Goal: Transaction & Acquisition: Purchase product/service

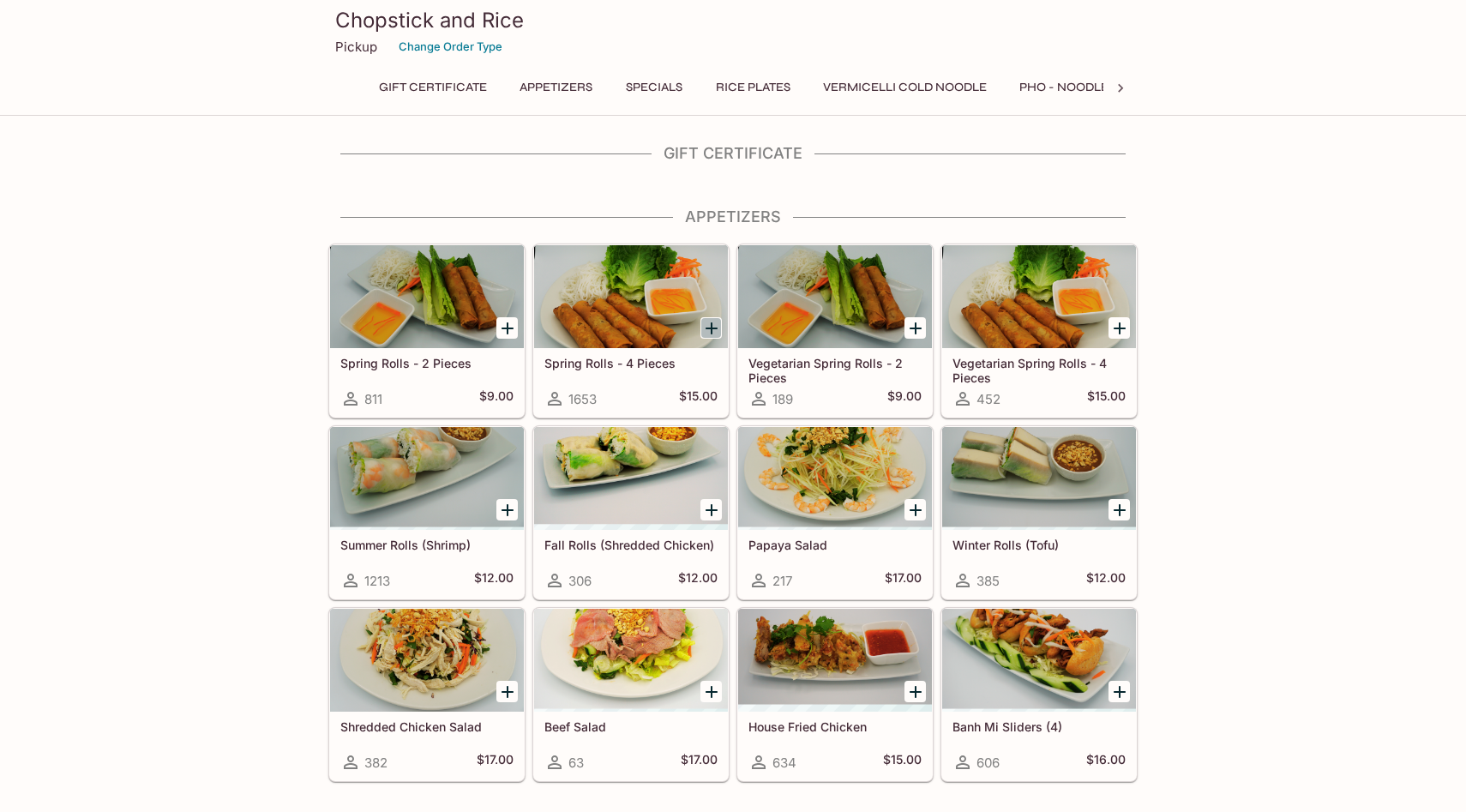
click at [712, 332] on icon "Add Spring Rolls - 4 Pieces" at bounding box center [712, 328] width 20 height 20
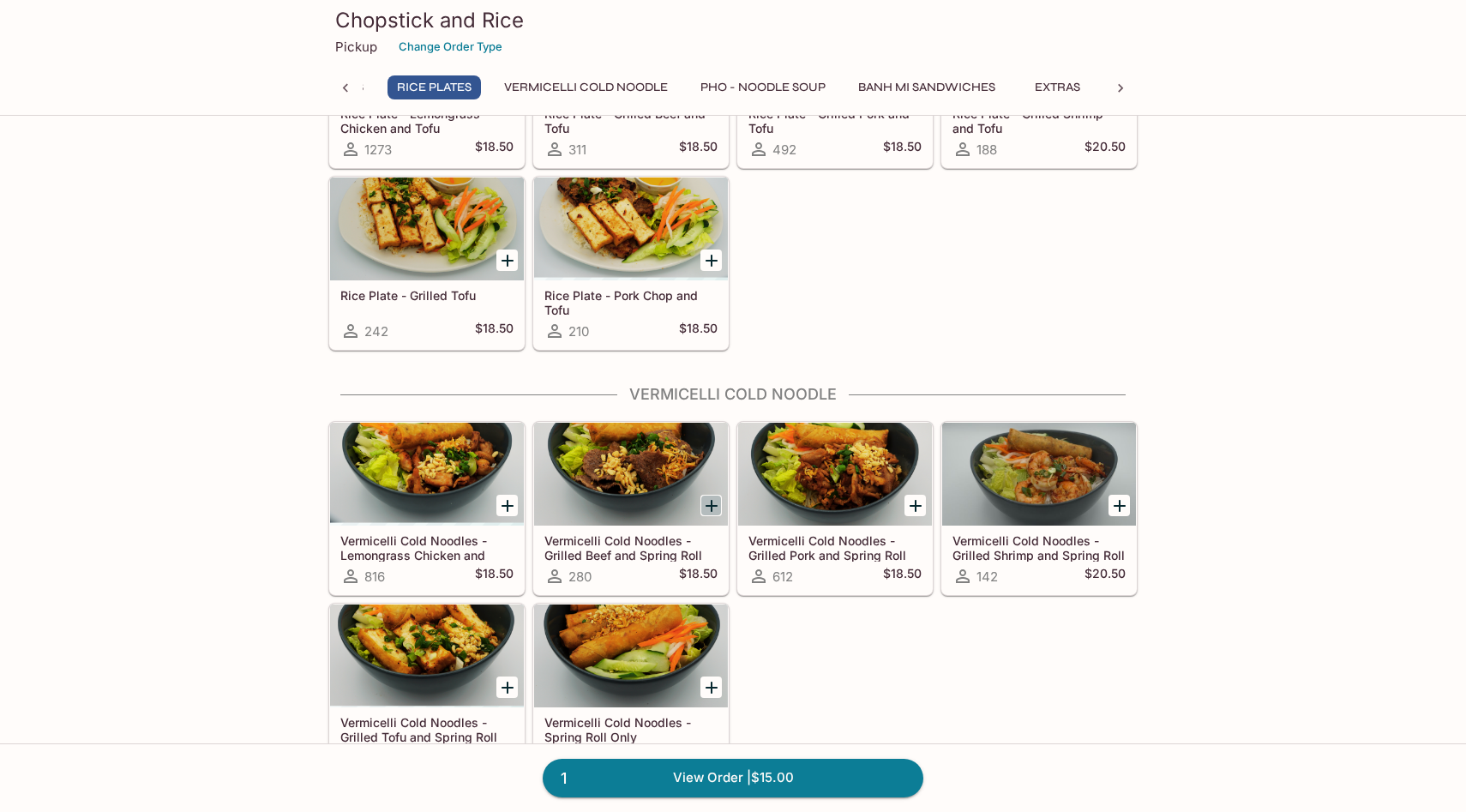
click at [706, 511] on icon "Add Vermicelli Cold Noodles - Grilled Beef and Spring Roll" at bounding box center [712, 506] width 20 height 20
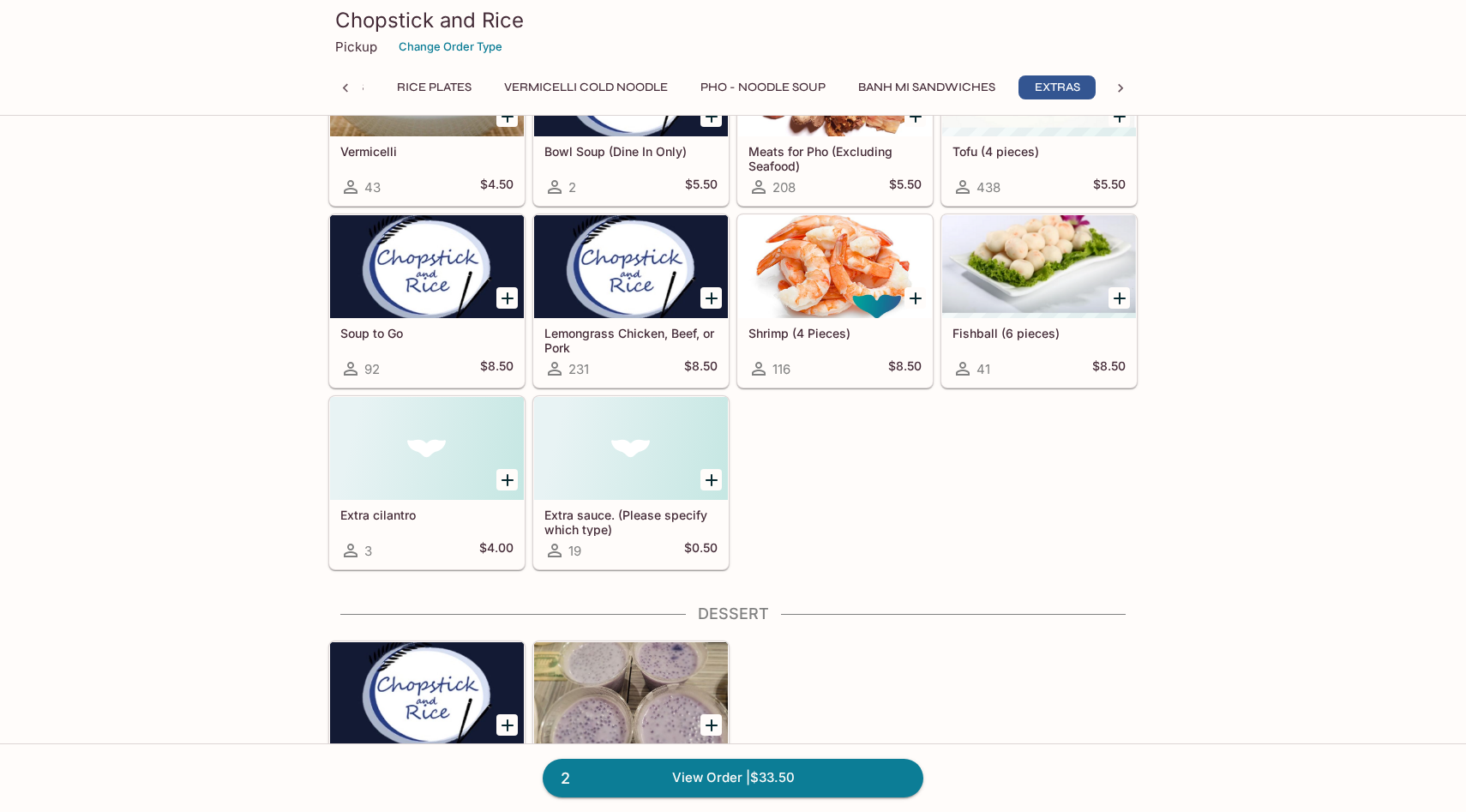
scroll to position [3673, 0]
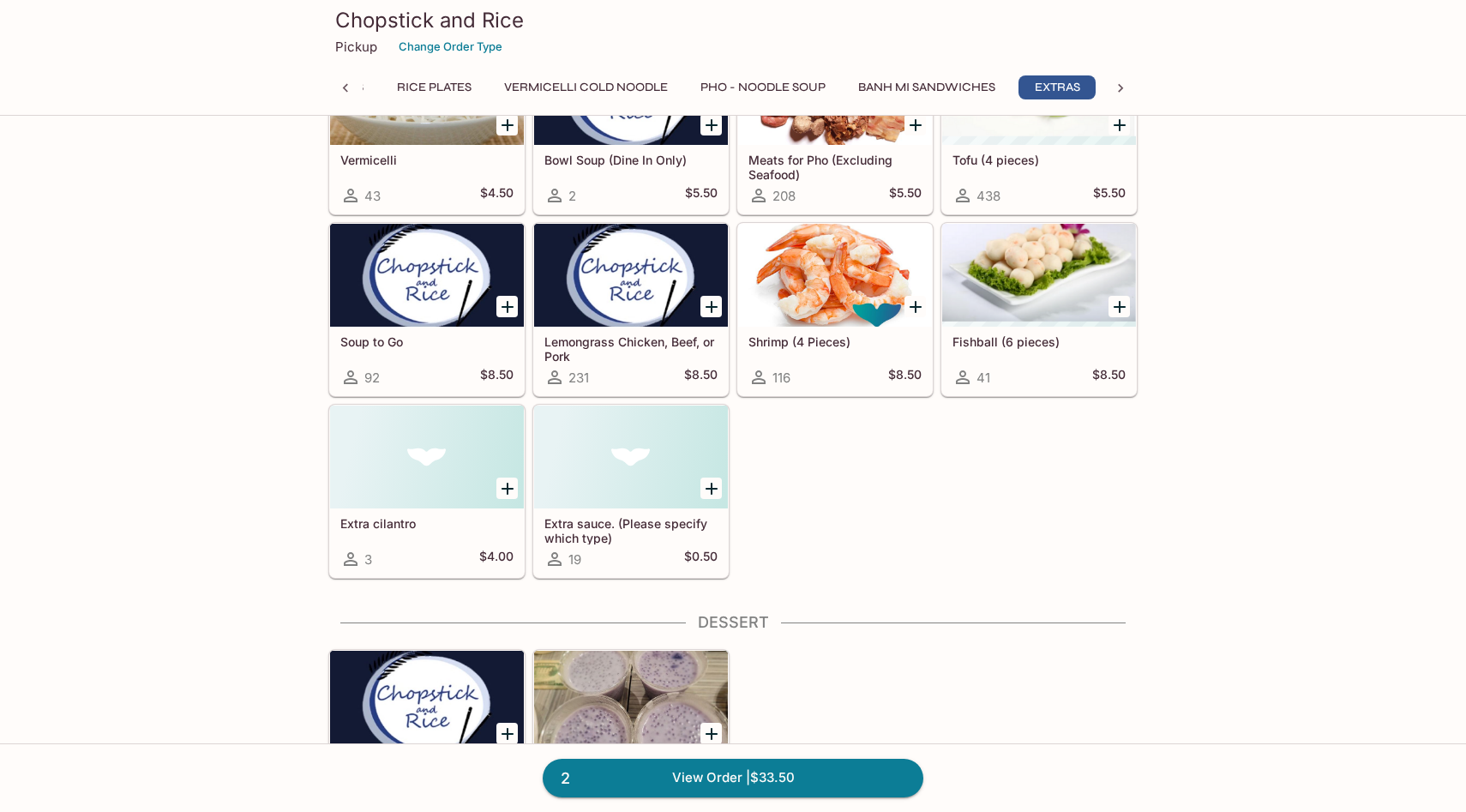
click at [683, 462] on div at bounding box center [631, 456] width 194 height 102
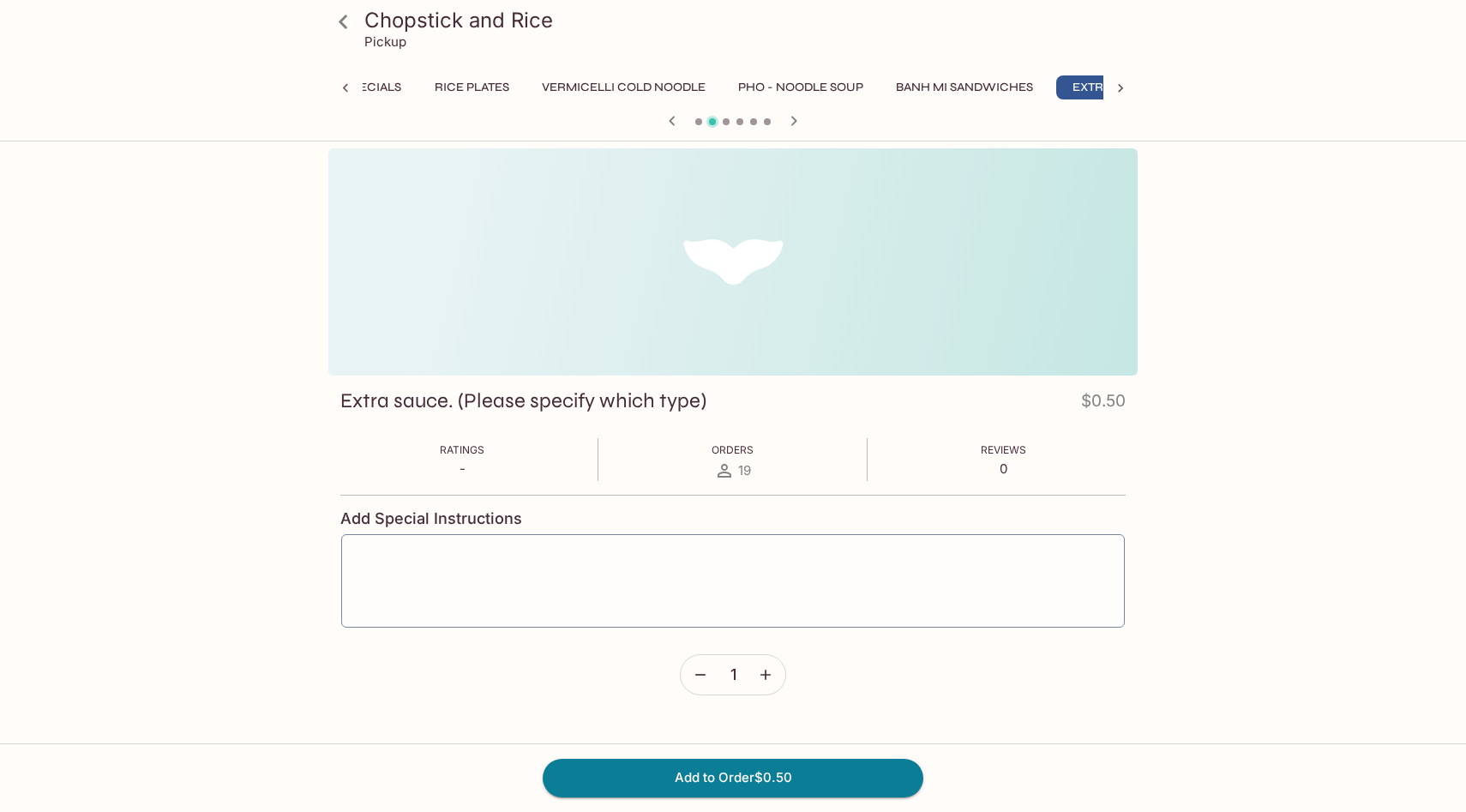
scroll to position [0, 319]
click at [348, 86] on icon at bounding box center [345, 88] width 17 height 17
click at [342, 20] on icon at bounding box center [343, 21] width 30 height 30
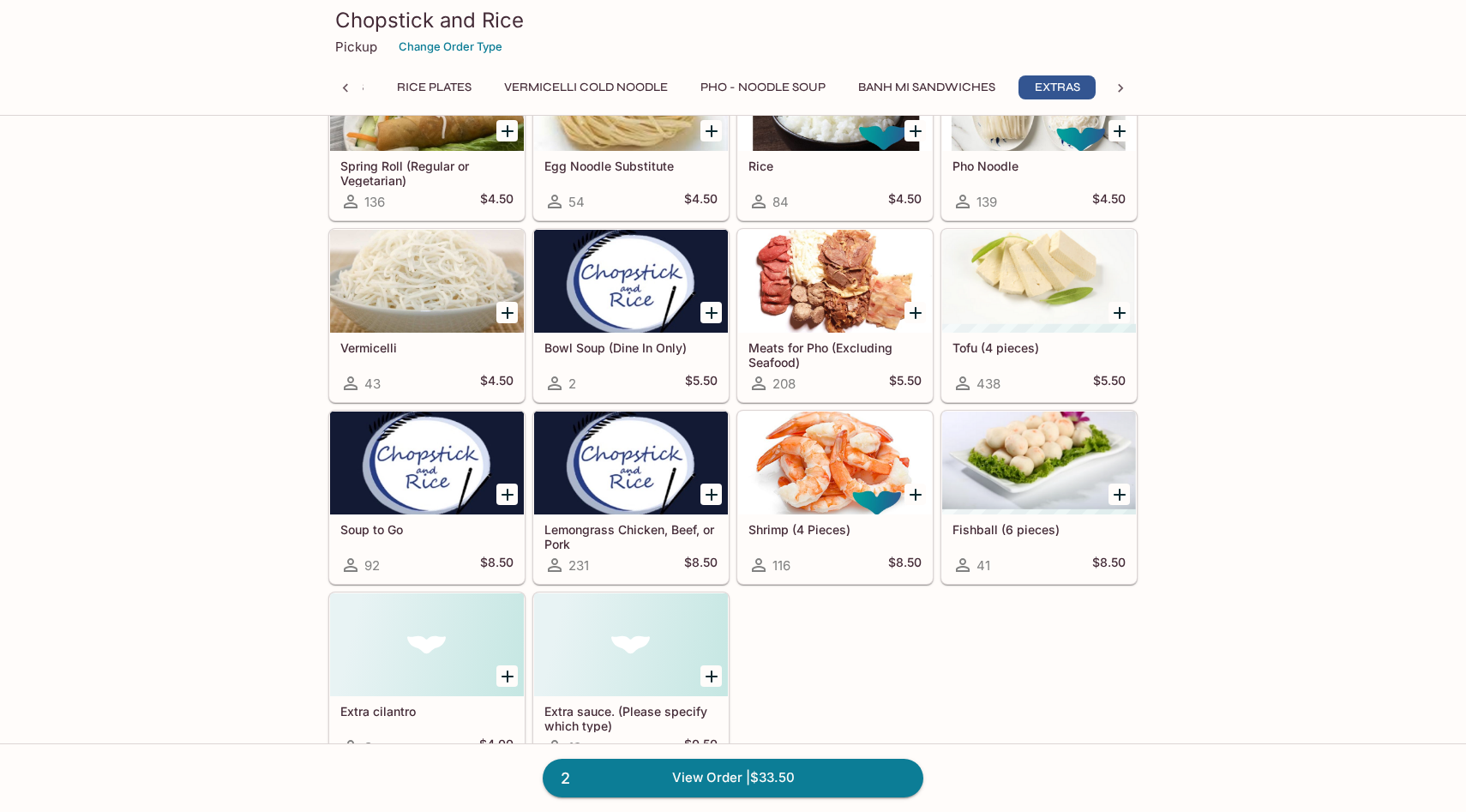
scroll to position [3482, 0]
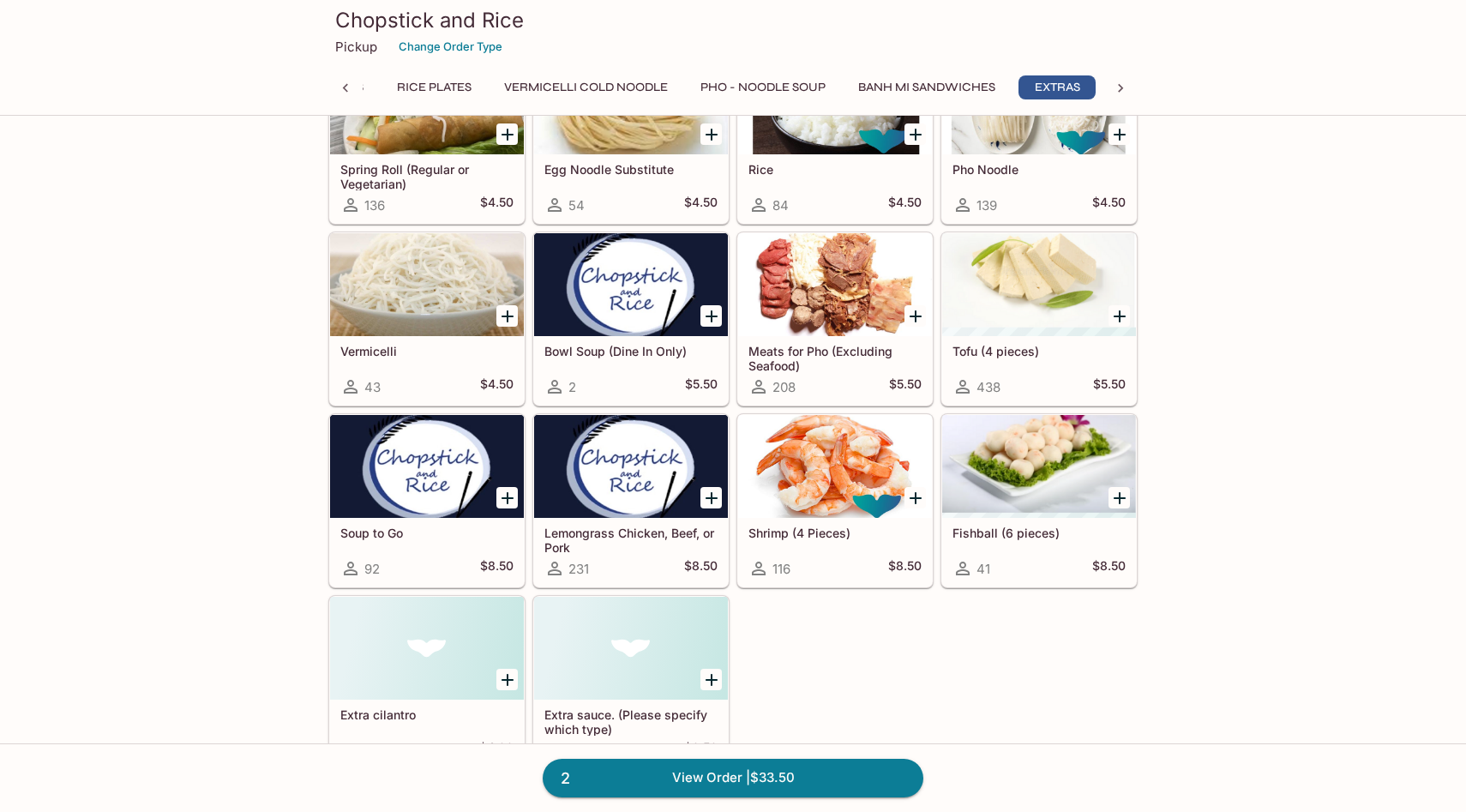
click at [715, 679] on icon "Add Extra sauce. (Please specify which type)" at bounding box center [711, 679] width 12 height 12
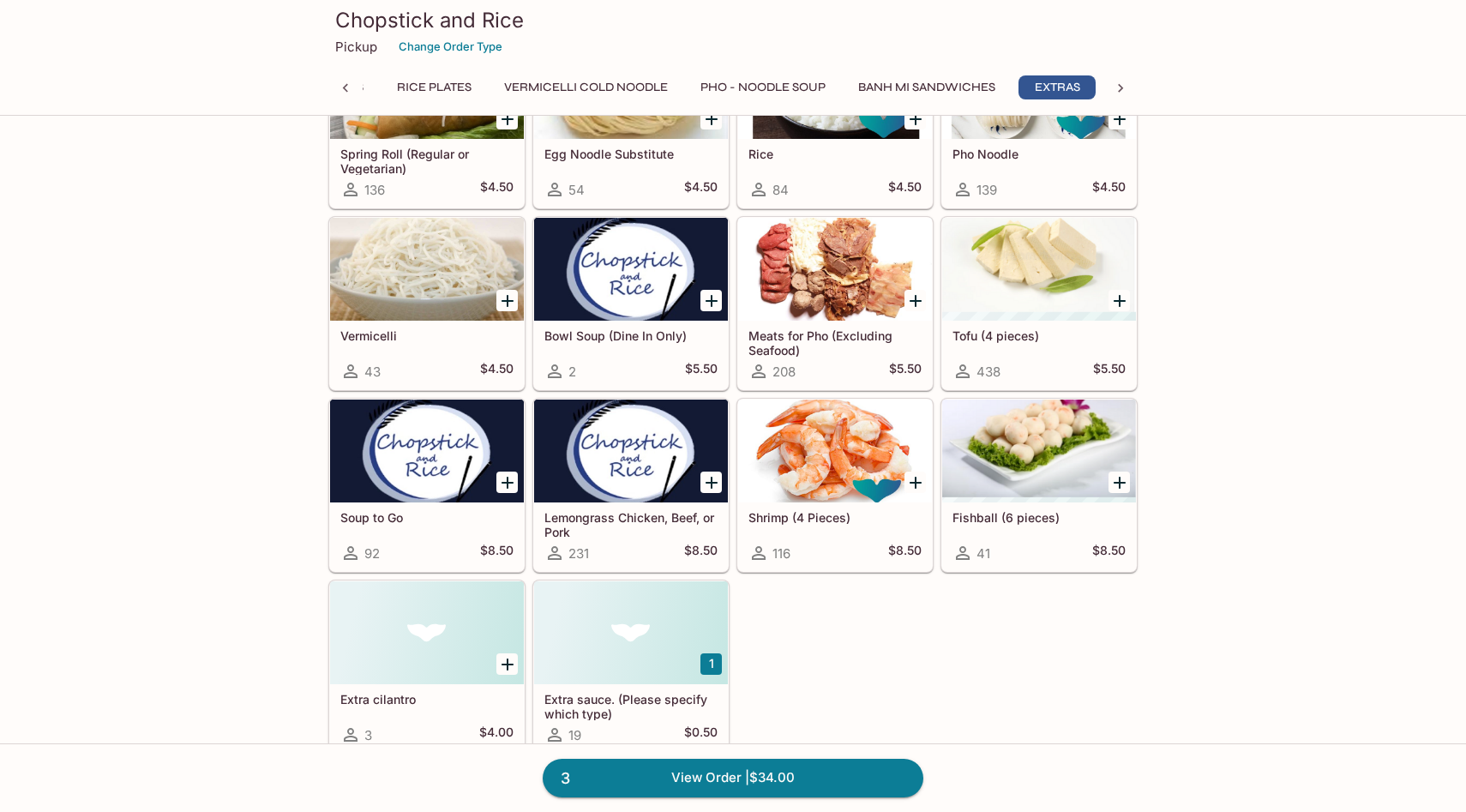
scroll to position [3510, 0]
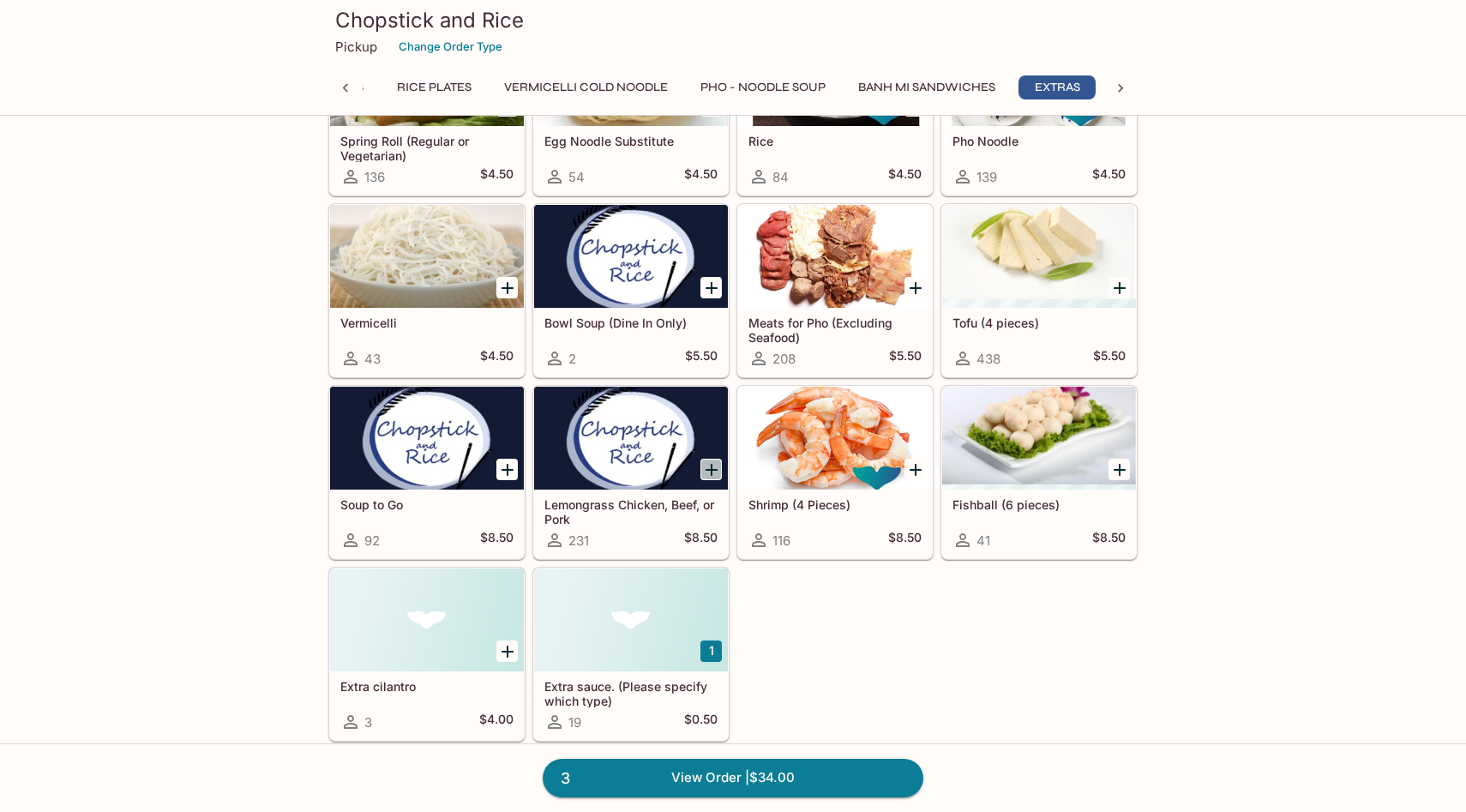
click at [707, 470] on icon "Add Lemongrass Chicken, Beef, or Pork" at bounding box center [712, 469] width 20 height 20
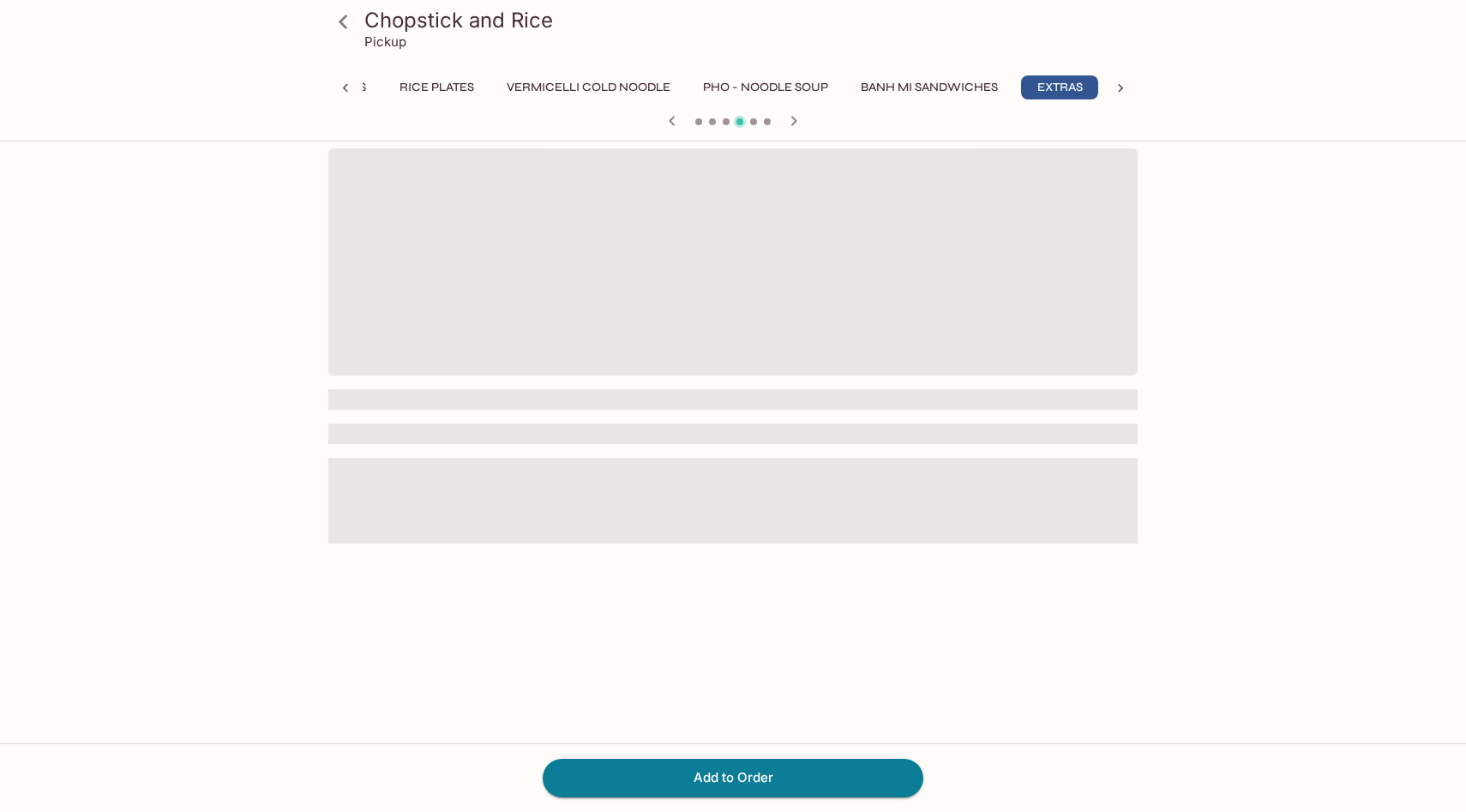
scroll to position [0, 319]
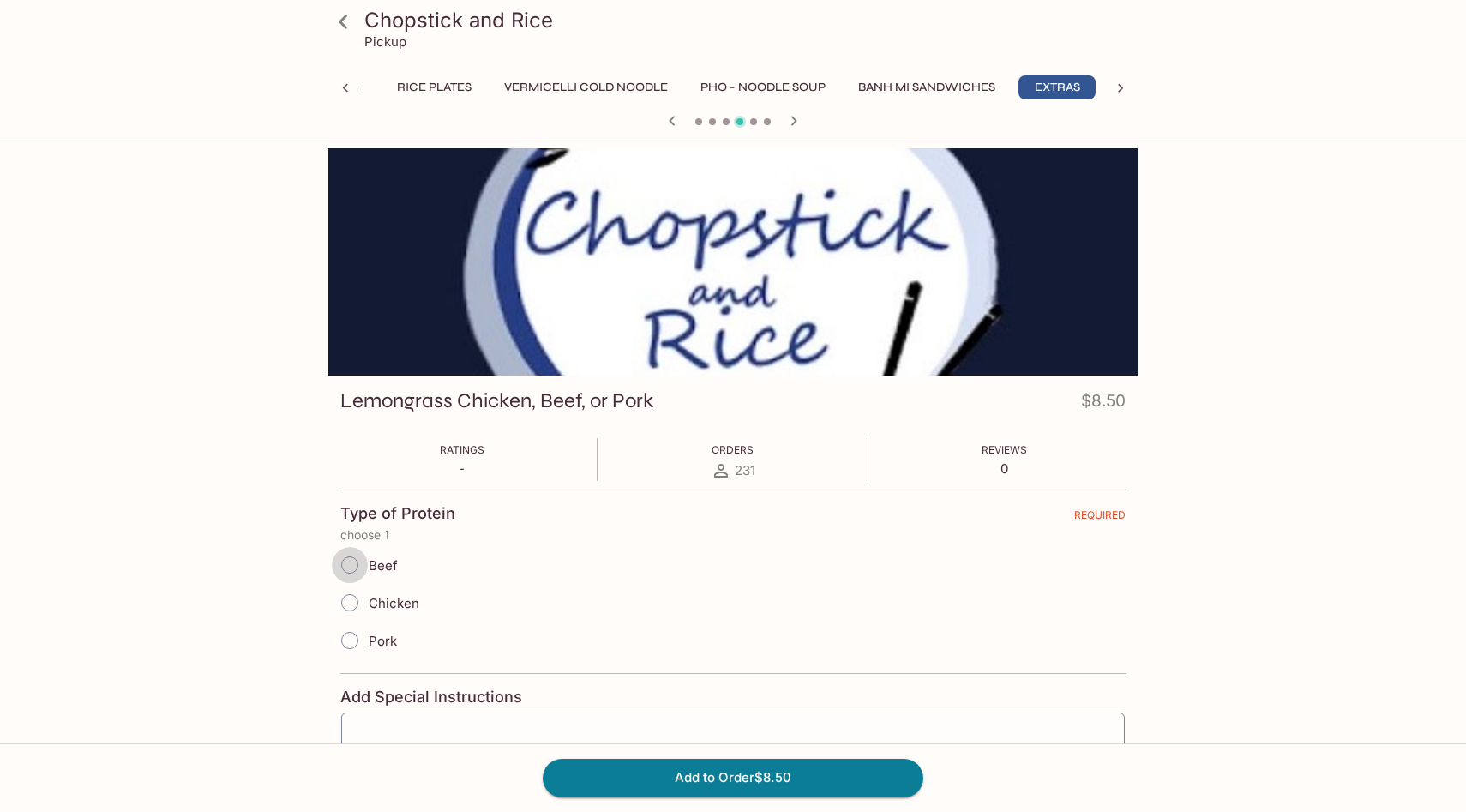
click at [349, 566] on input "Beef" at bounding box center [349, 564] width 36 height 36
radio input "true"
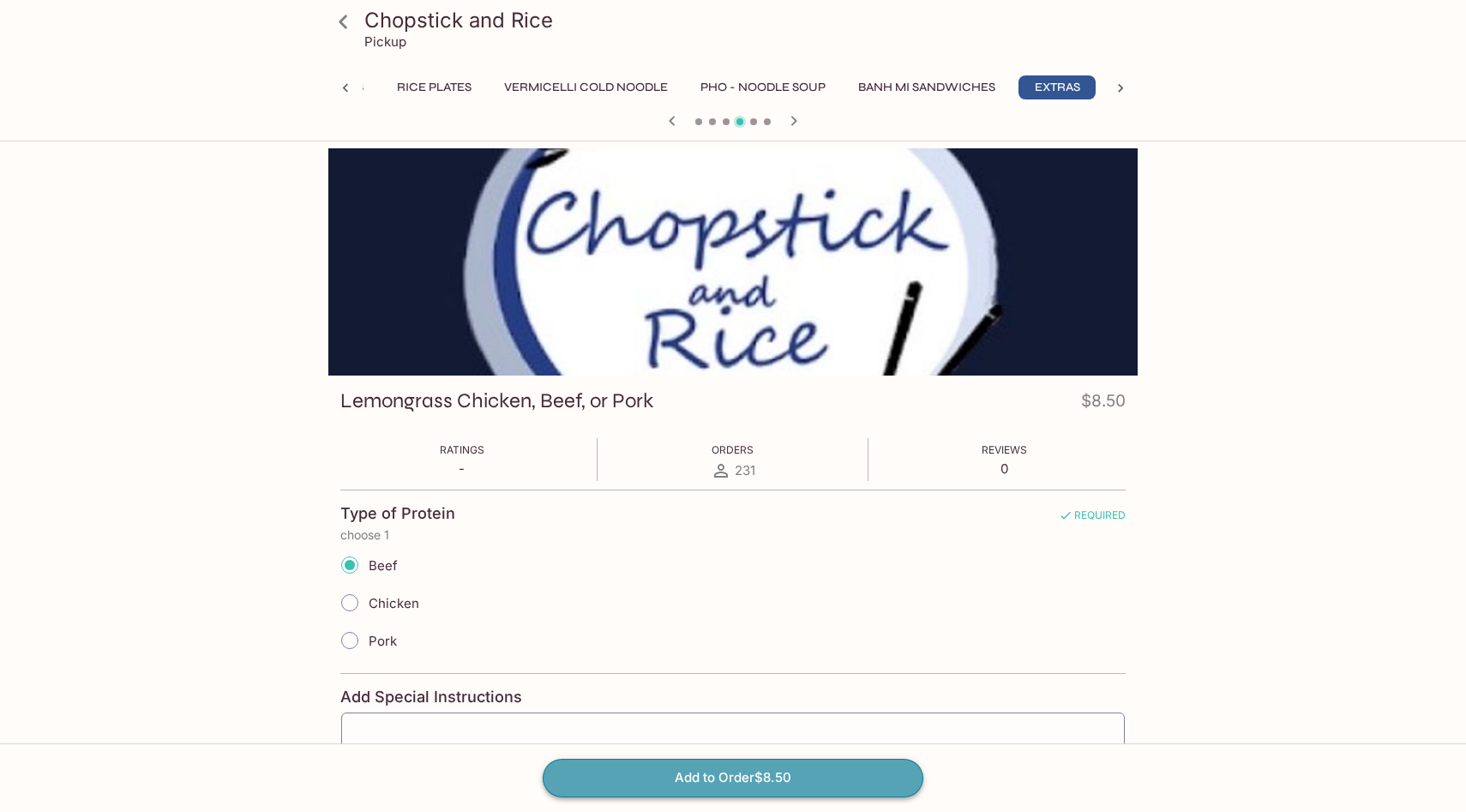
click at [628, 778] on button "Add to Order $8.50" at bounding box center [733, 777] width 380 height 37
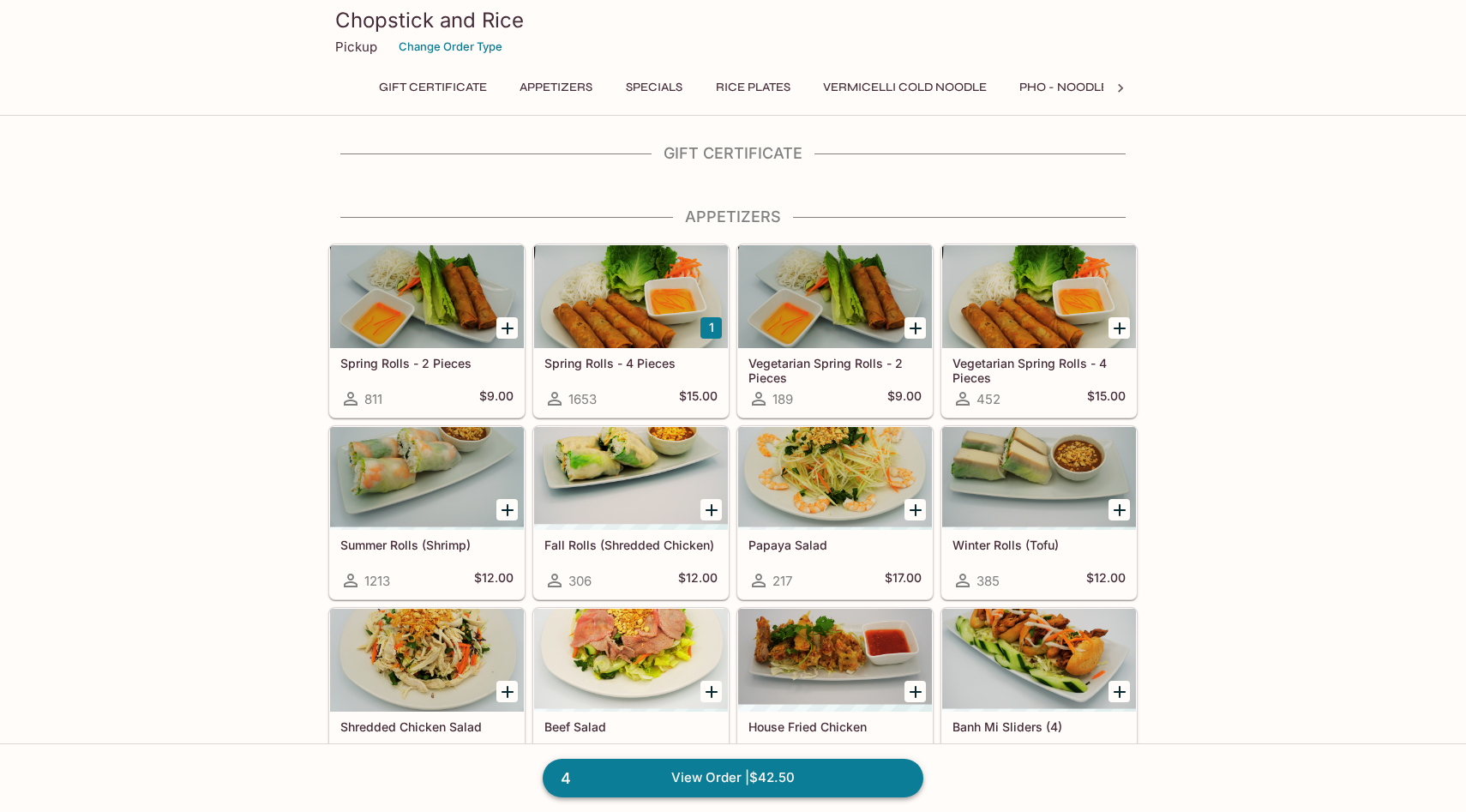
click at [733, 780] on link "4 View Order | $42.50" at bounding box center [733, 777] width 380 height 37
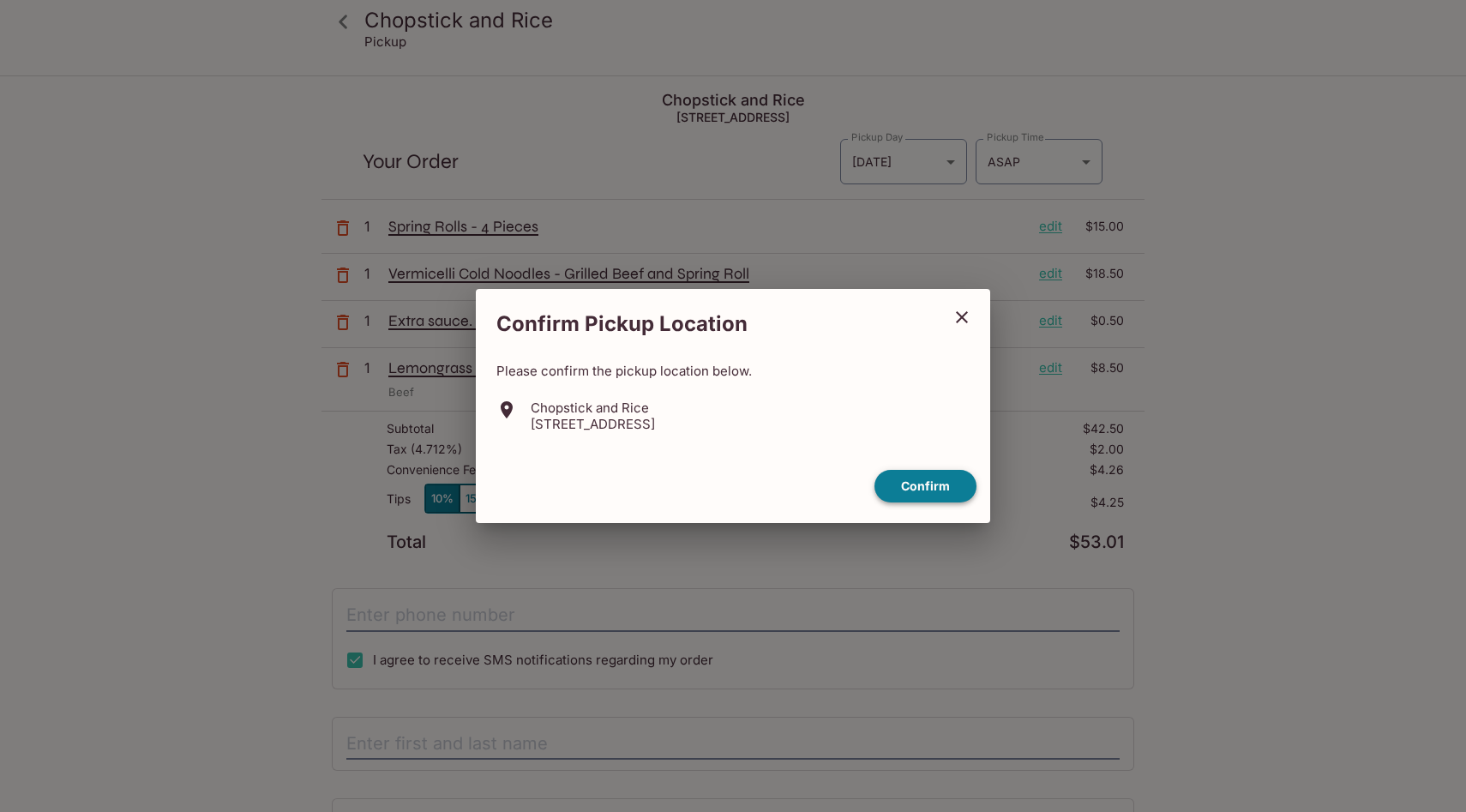
click at [943, 493] on button "Confirm" at bounding box center [926, 486] width 102 height 34
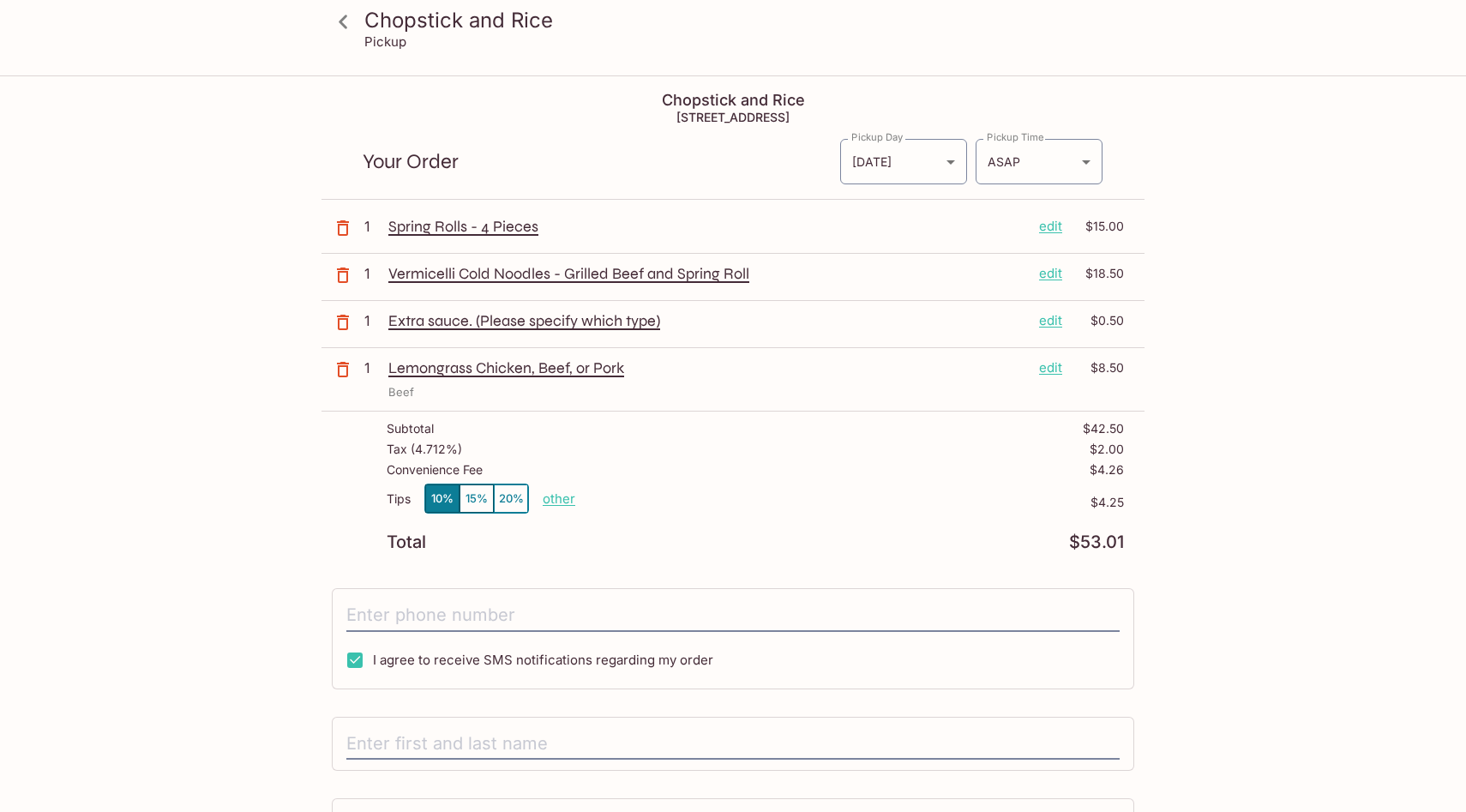
click at [548, 322] on p "Extra sauce. (Please specify which type)" at bounding box center [707, 320] width 637 height 19
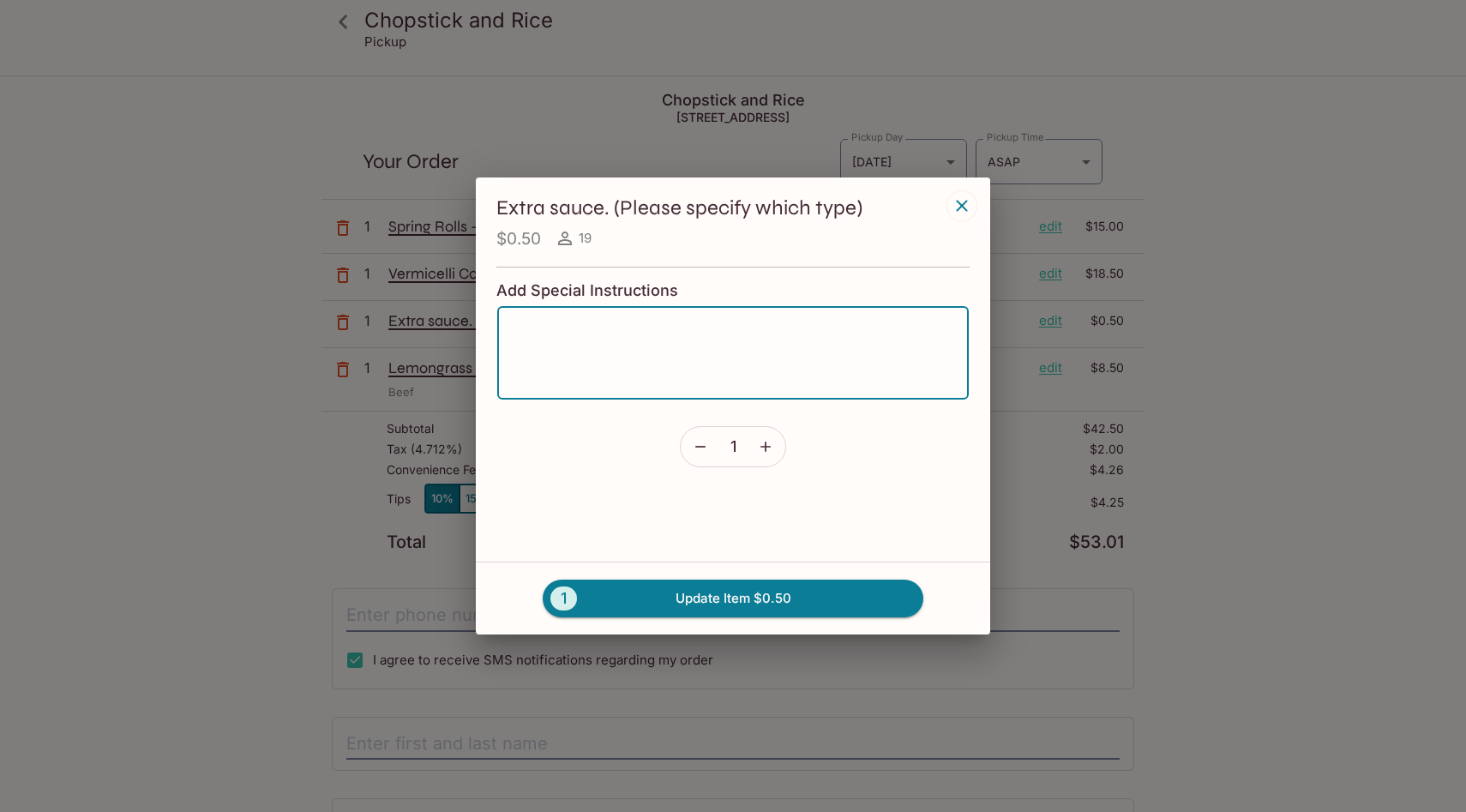
click at [568, 346] on textarea at bounding box center [733, 353] width 447 height 65
type textarea "Peanut Sauce"
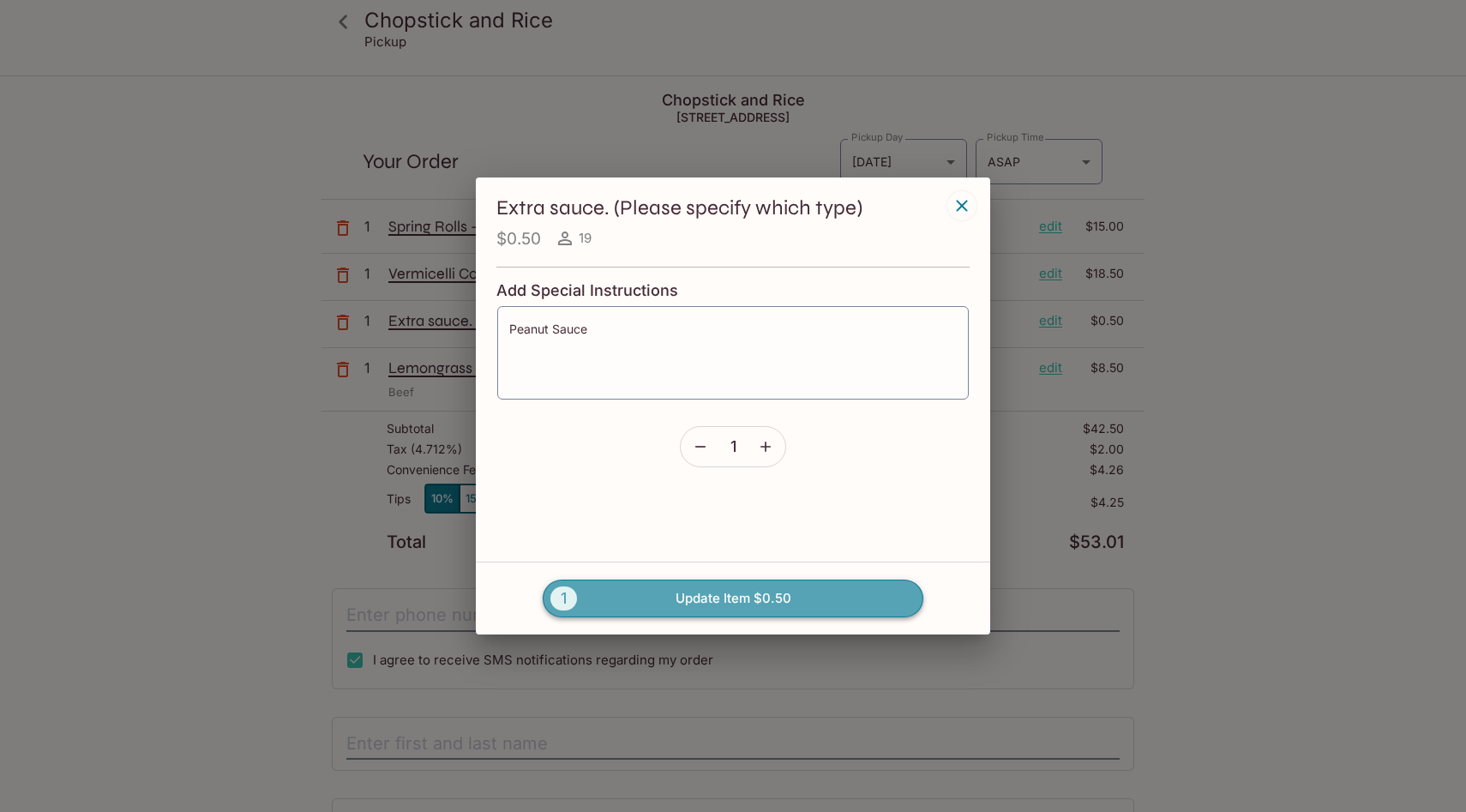
click at [757, 597] on button "1 Update Item $0.50" at bounding box center [733, 598] width 380 height 37
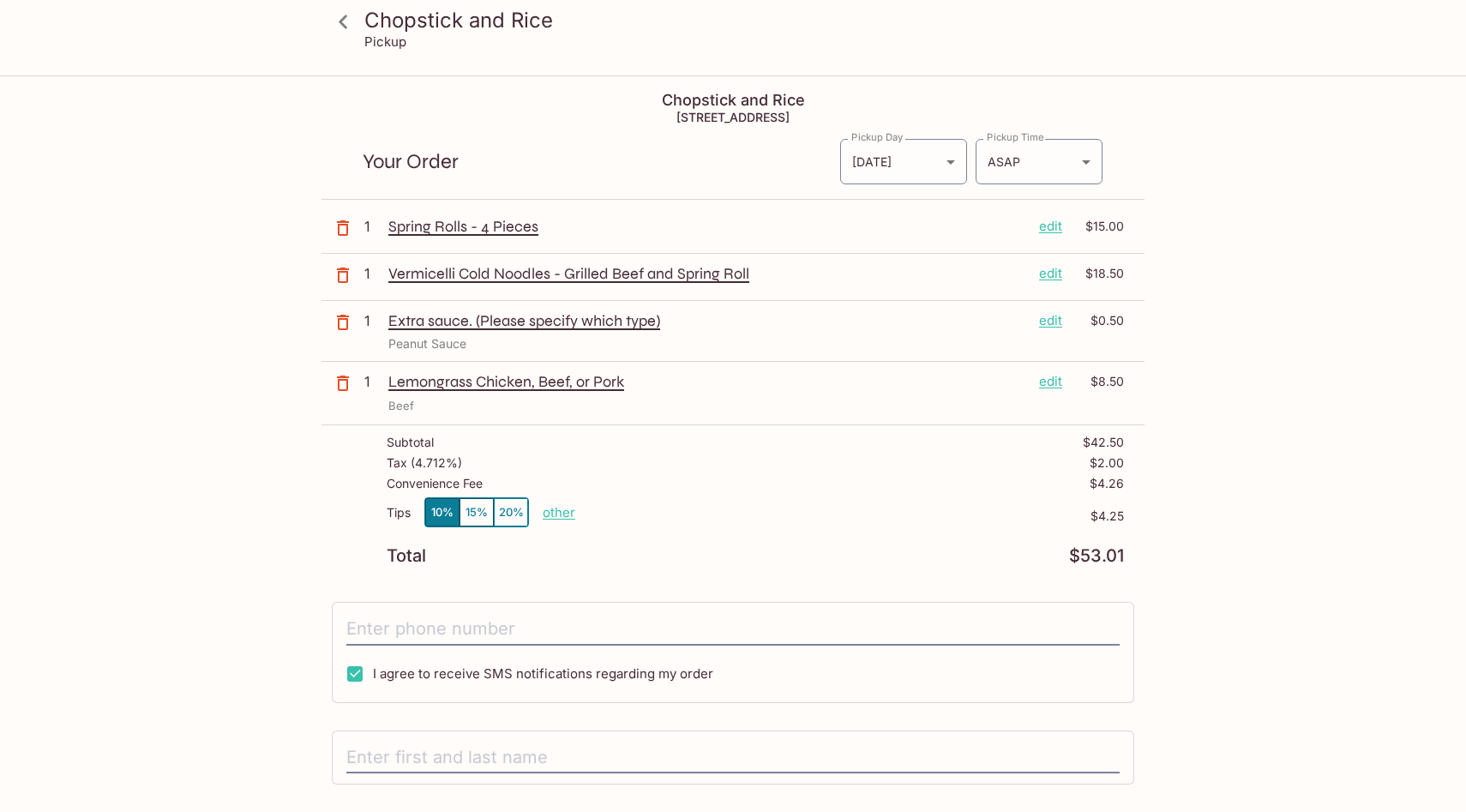
click at [338, 274] on icon "button" at bounding box center [342, 274] width 12 height 16
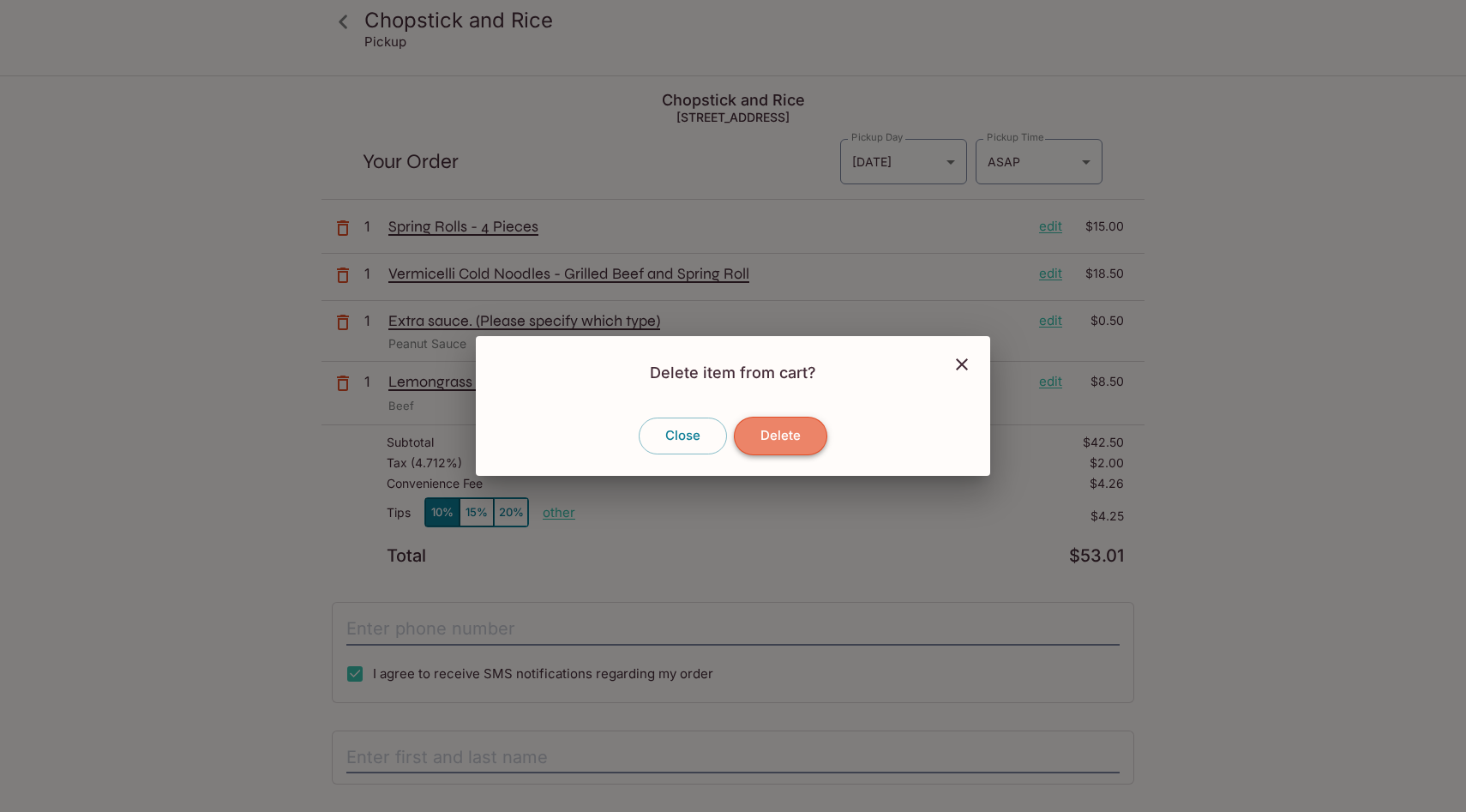
click at [774, 432] on button "Delete" at bounding box center [780, 435] width 93 height 37
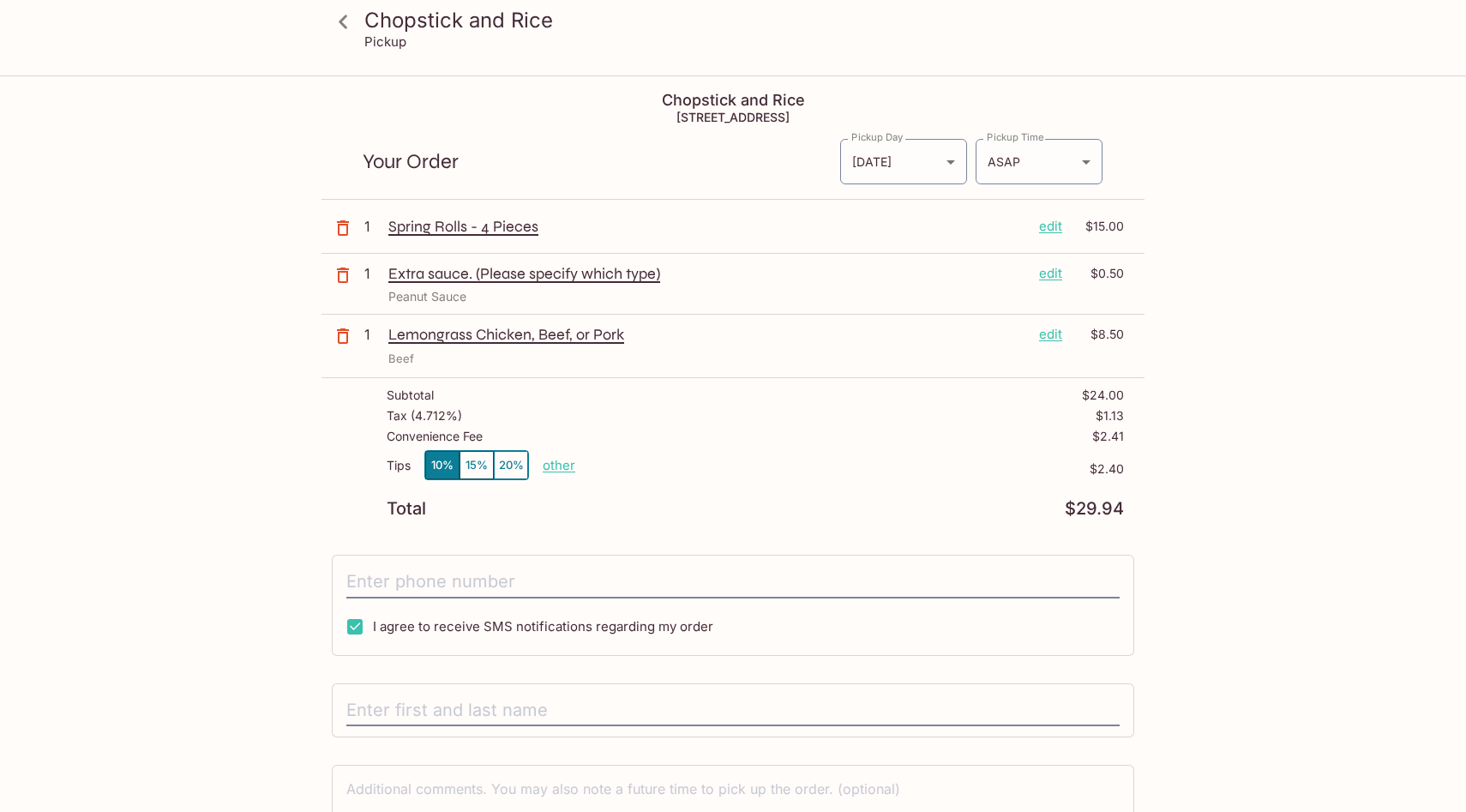
click at [369, 280] on p "1" at bounding box center [372, 273] width 17 height 19
click at [369, 273] on p "1" at bounding box center [372, 273] width 17 height 19
click at [1049, 273] on p "edit" at bounding box center [1050, 273] width 23 height 19
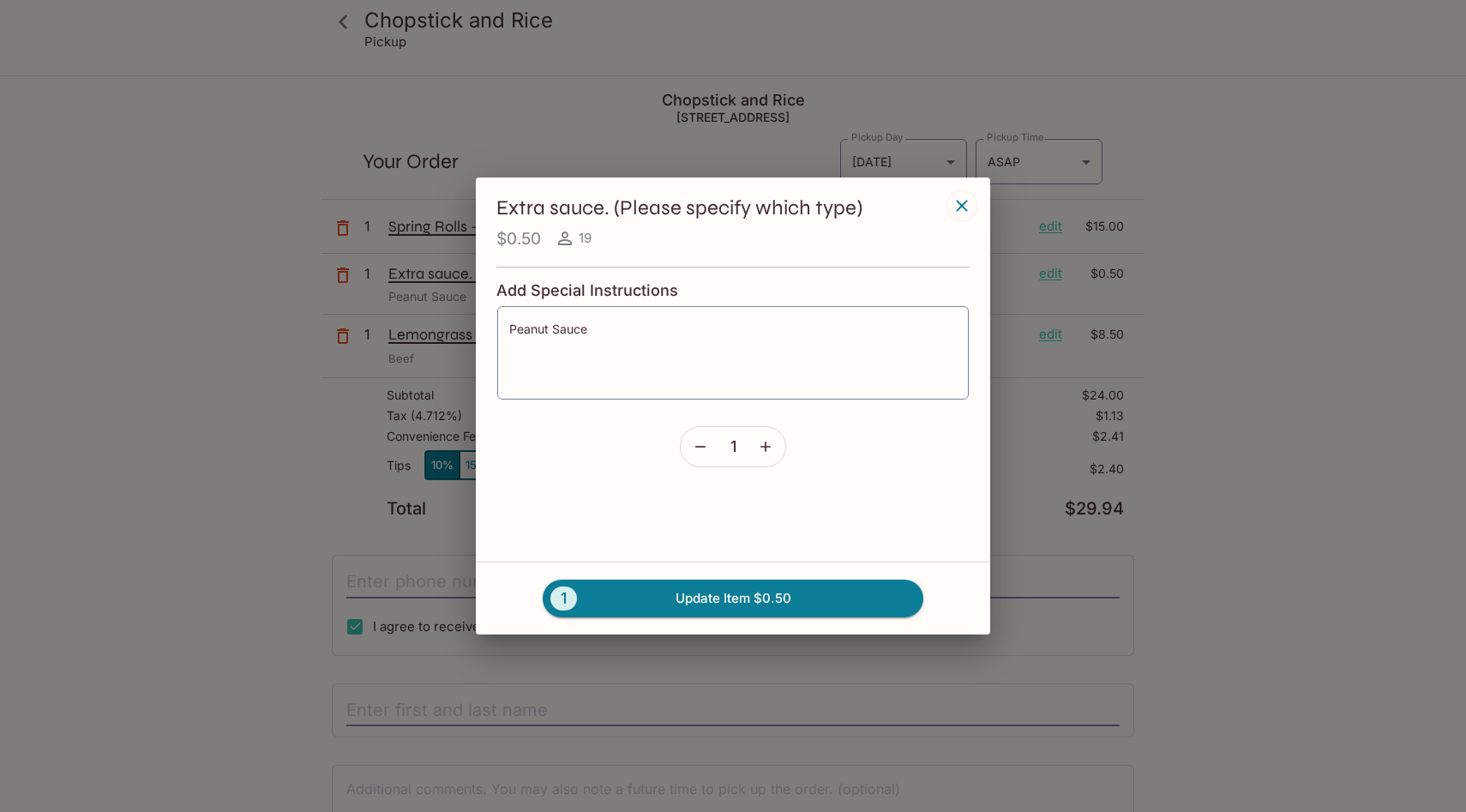
click at [766, 456] on button "button" at bounding box center [765, 446] width 39 height 39
click at [698, 597] on button "2 Update Item $1.00" at bounding box center [733, 598] width 380 height 37
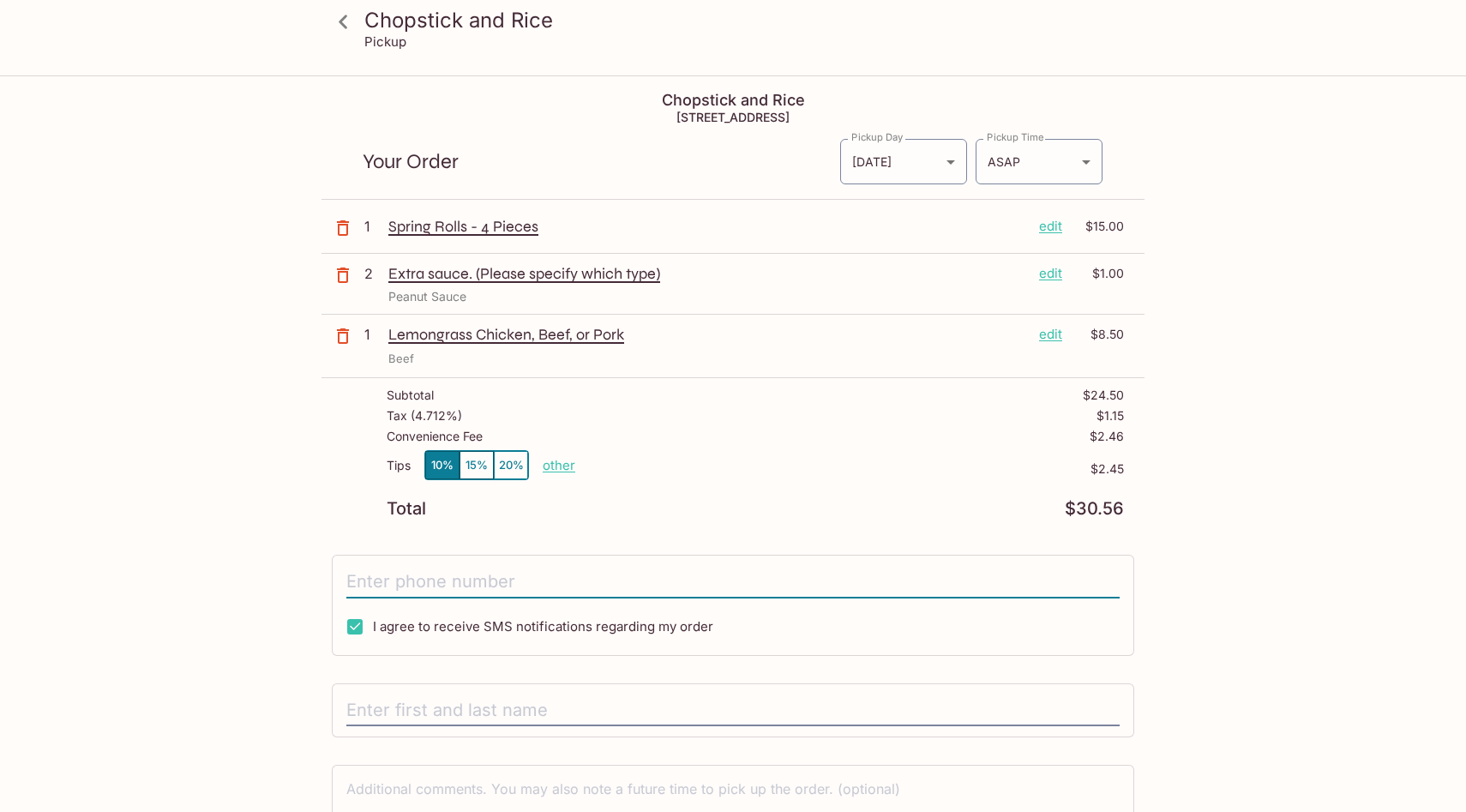
click at [698, 597] on input "tel" at bounding box center [733, 582] width 774 height 33
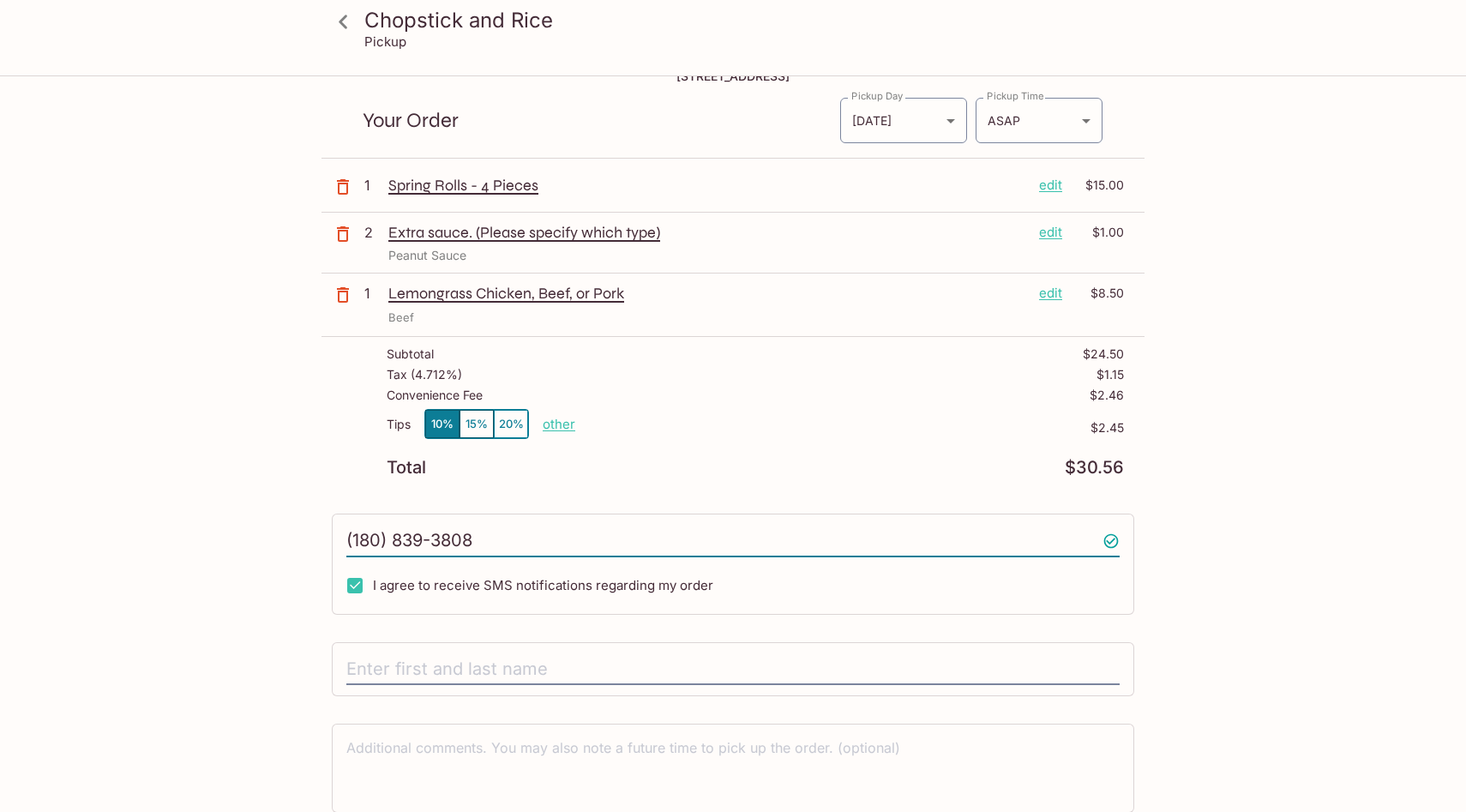
scroll to position [54, 0]
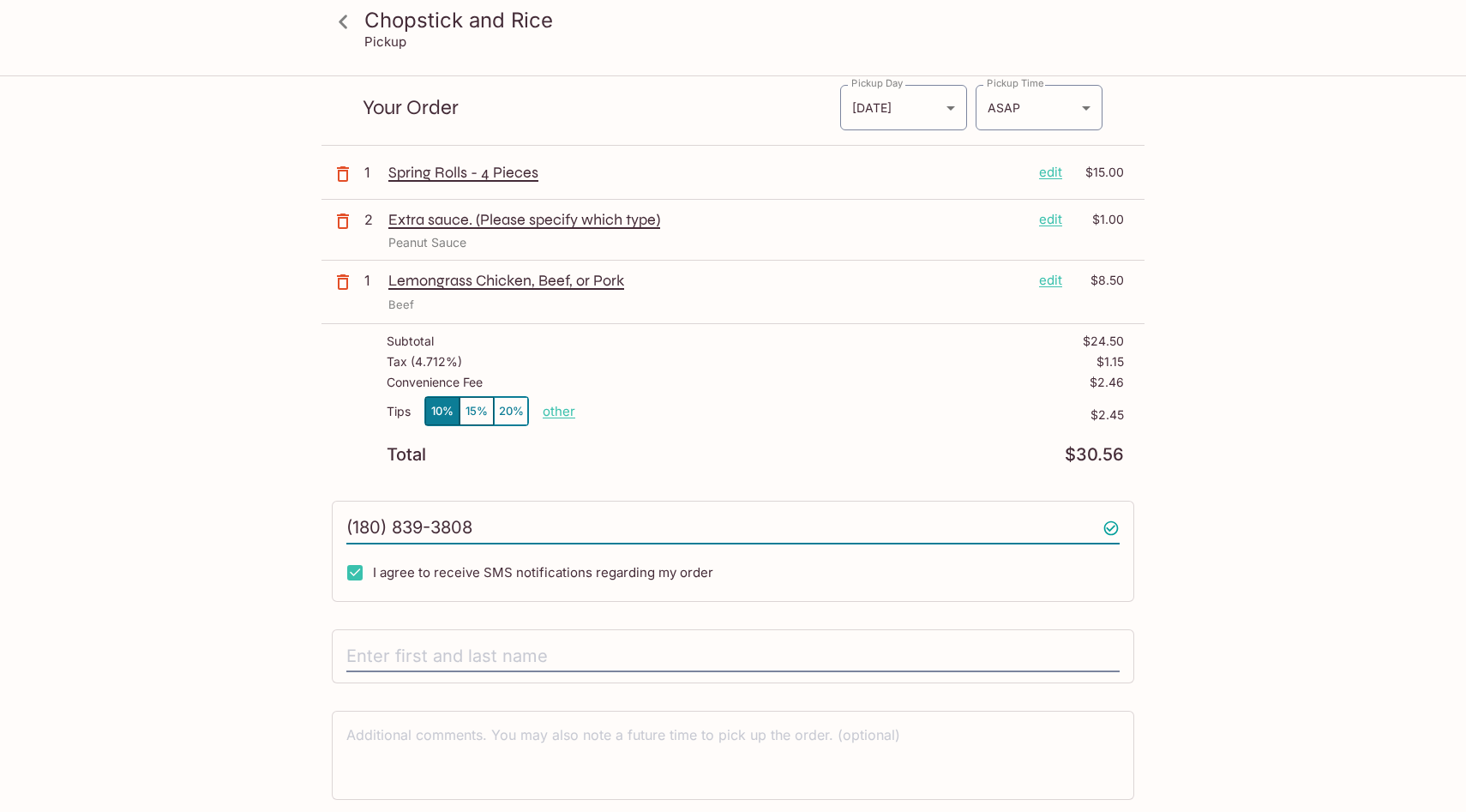
type input "(180) 839-3808"
click at [356, 572] on input "I agree to receive SMS notifications regarding my order" at bounding box center [354, 572] width 34 height 34
checkbox input "false"
click at [433, 409] on button "10%" at bounding box center [442, 411] width 34 height 28
click at [554, 416] on p "other" at bounding box center [559, 411] width 33 height 16
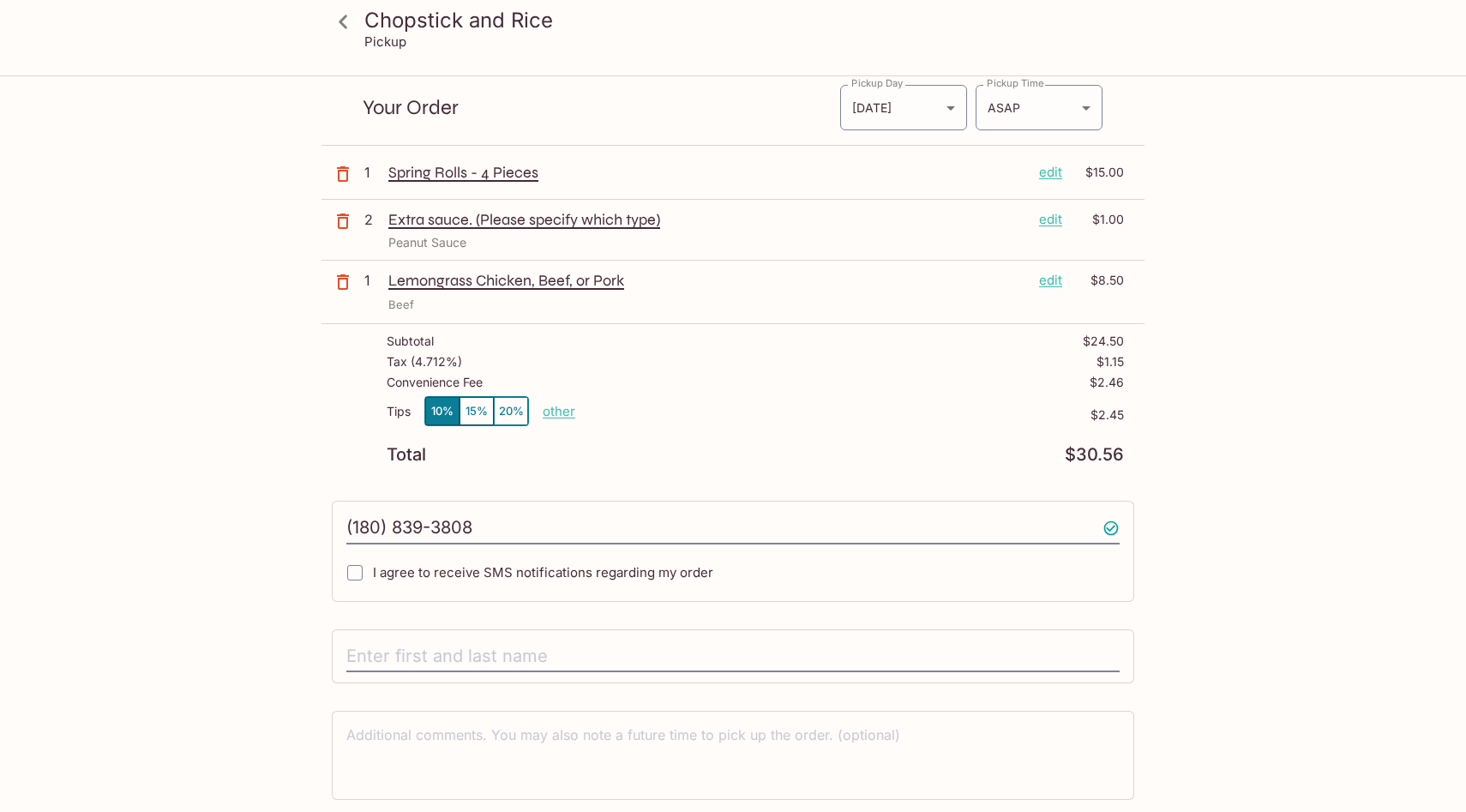
scroll to position [112, 0]
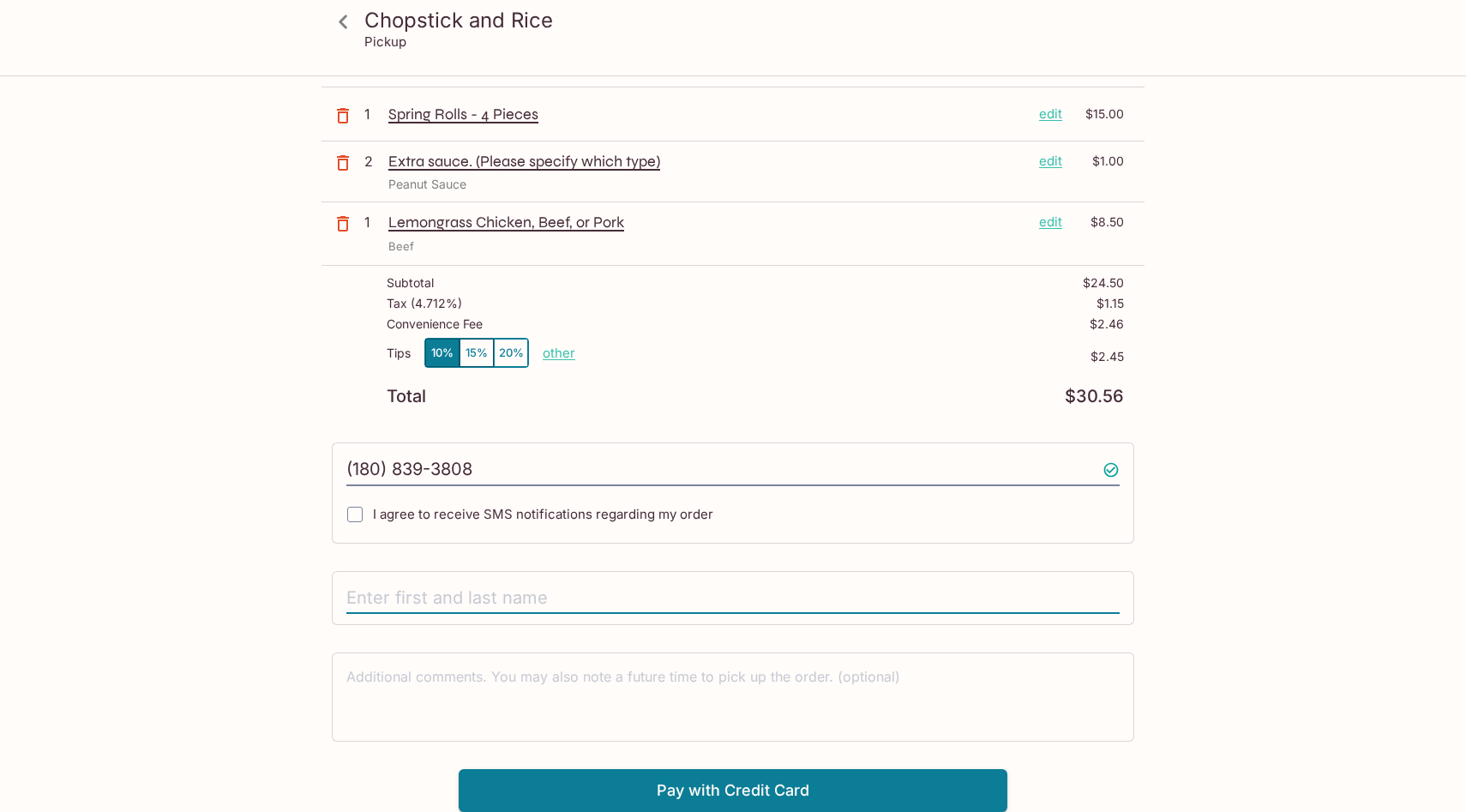
click at [504, 607] on input "text" at bounding box center [733, 598] width 774 height 33
click at [505, 597] on input "text" at bounding box center [733, 598] width 774 height 33
type input "[PERSON_NAME]"
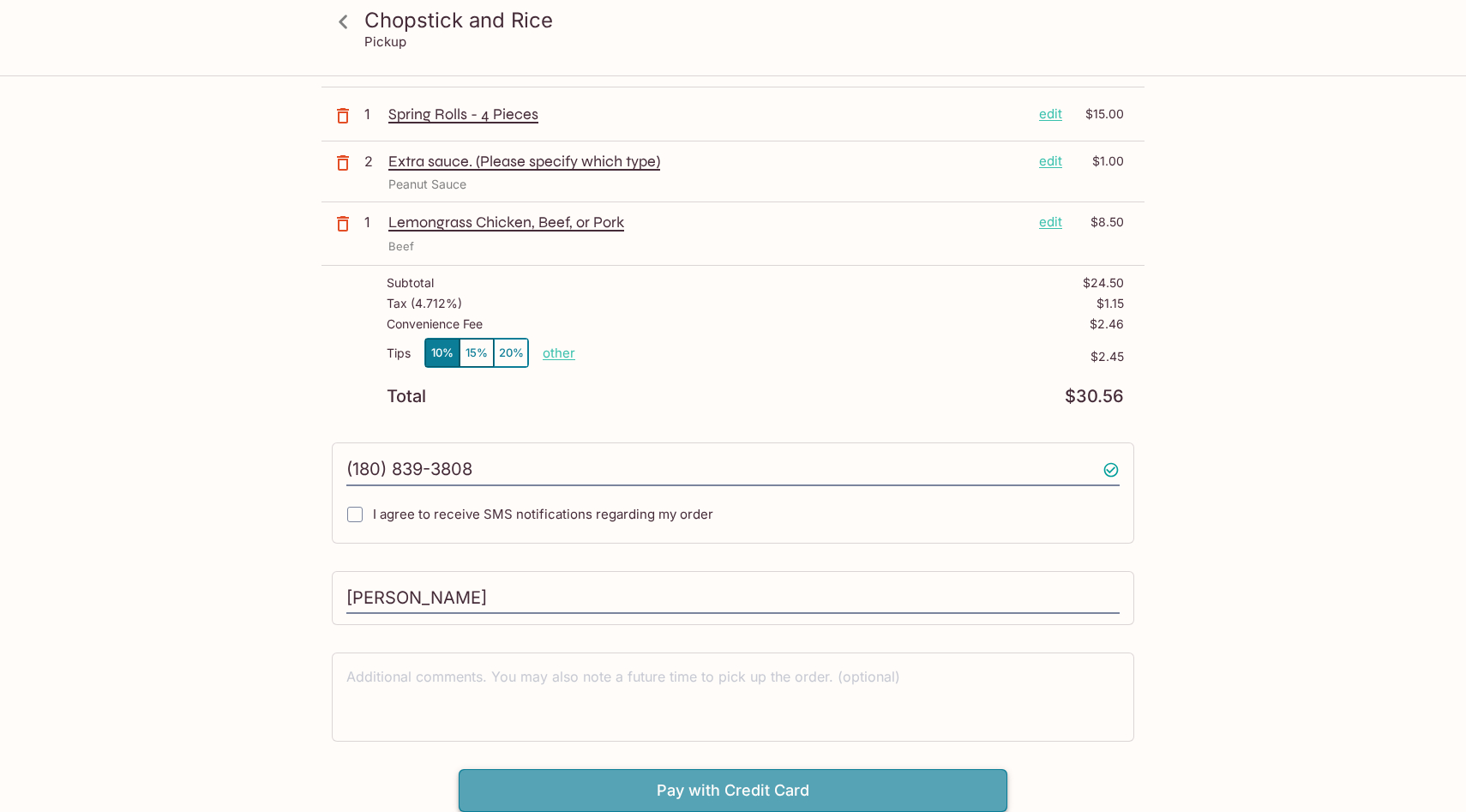
click at [821, 785] on button "Pay with Credit Card" at bounding box center [733, 790] width 549 height 43
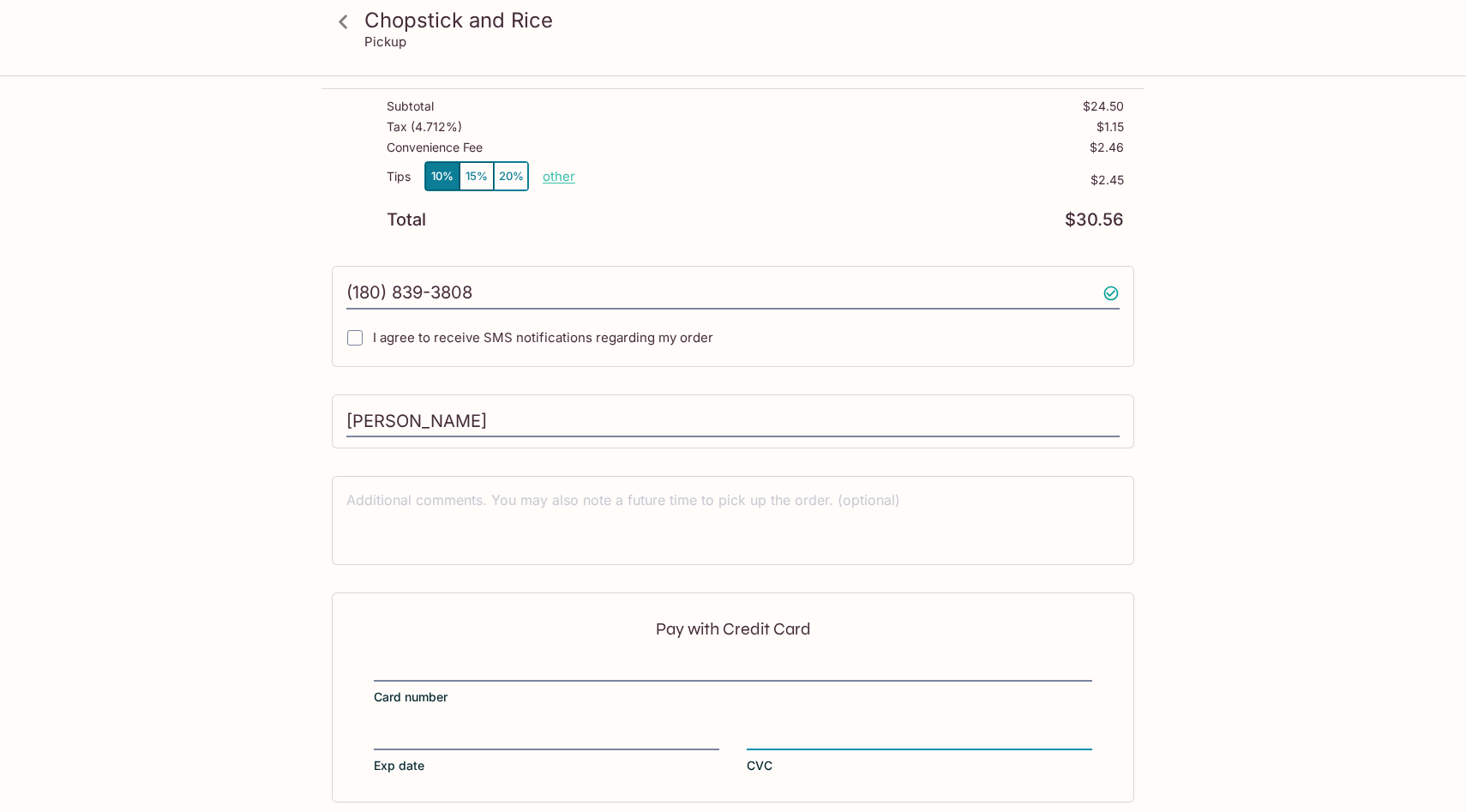
scroll to position [369, 0]
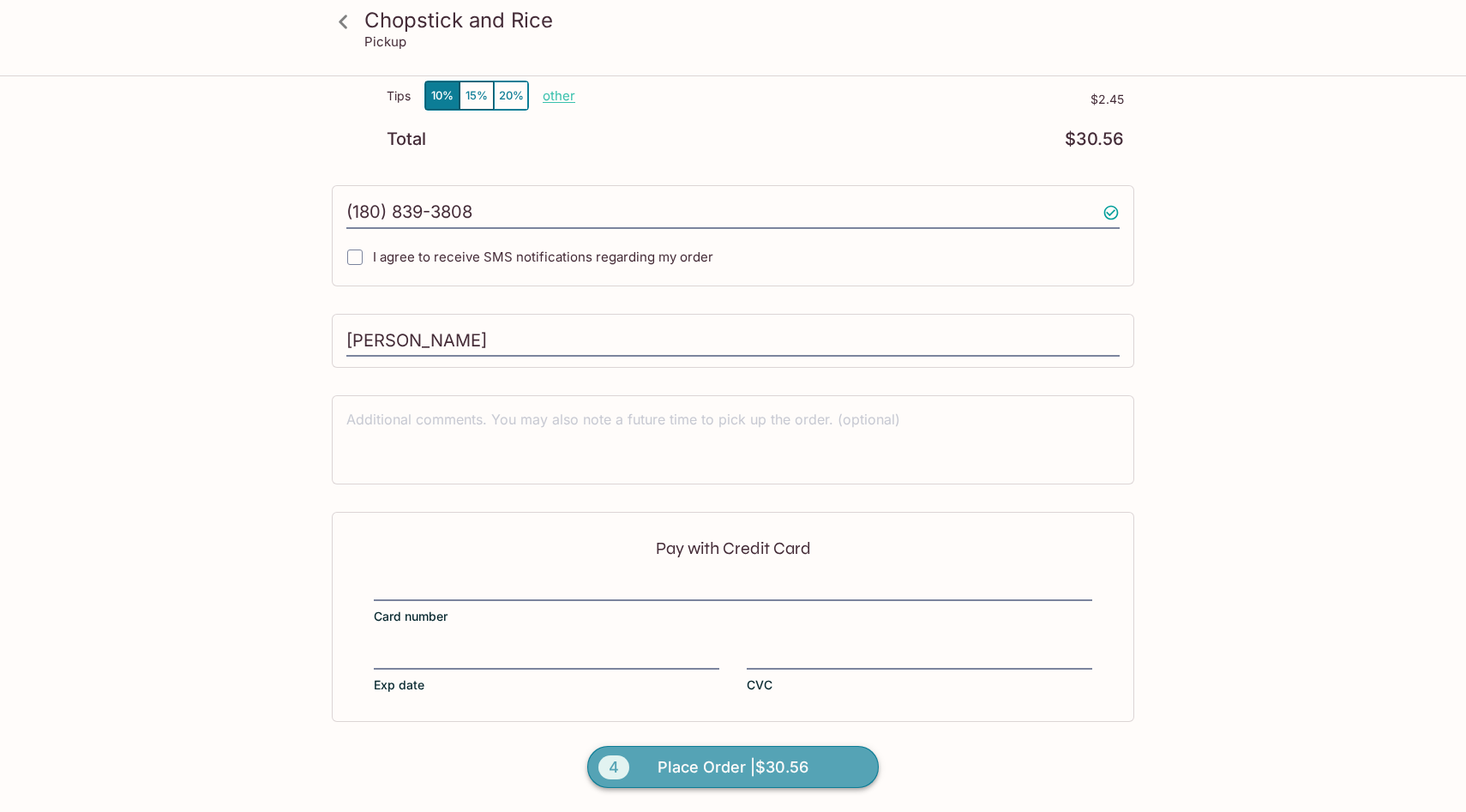
click at [738, 761] on span "Place Order | $30.56" at bounding box center [733, 767] width 151 height 27
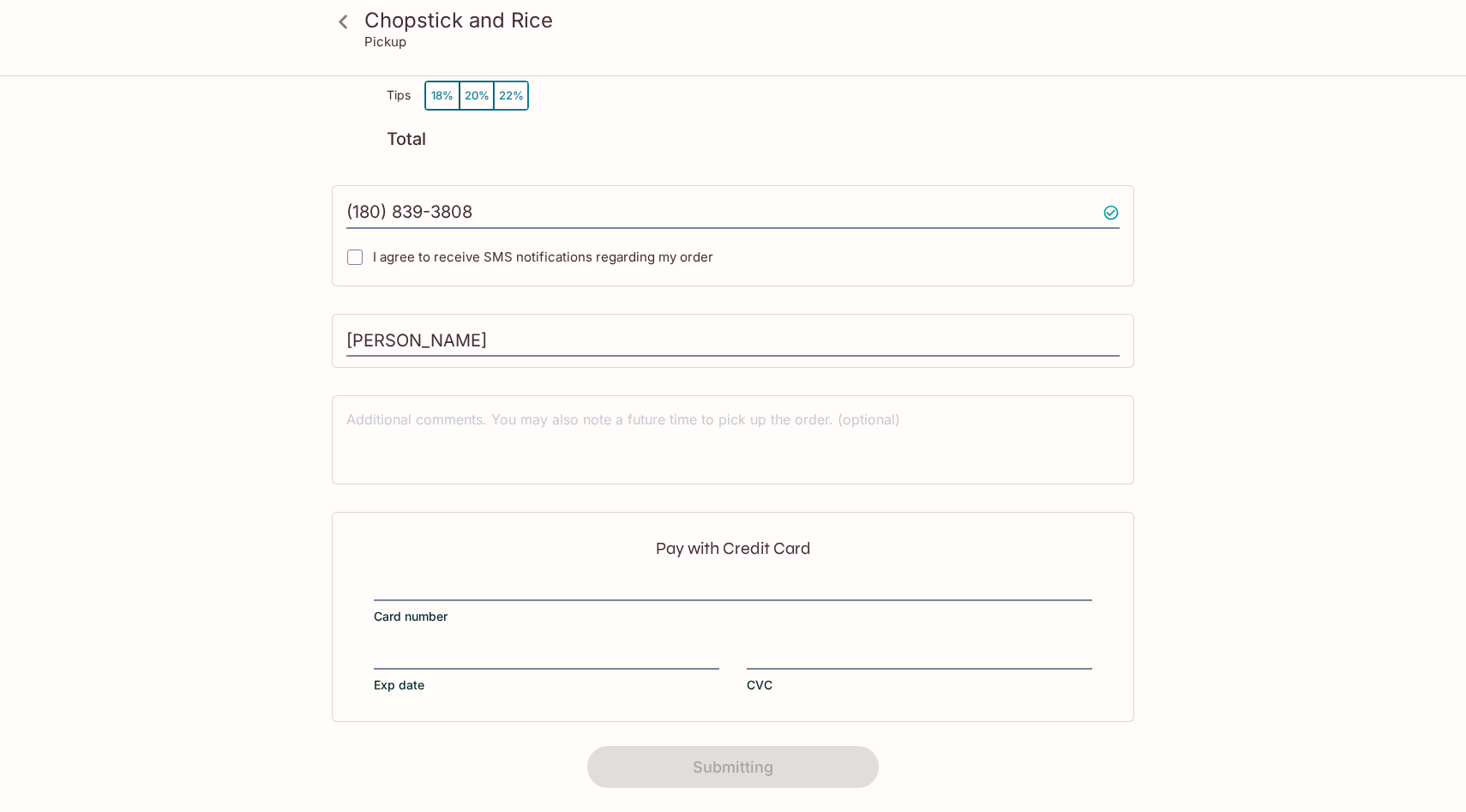
scroll to position [0, 0]
